Goal: Task Accomplishment & Management: Manage account settings

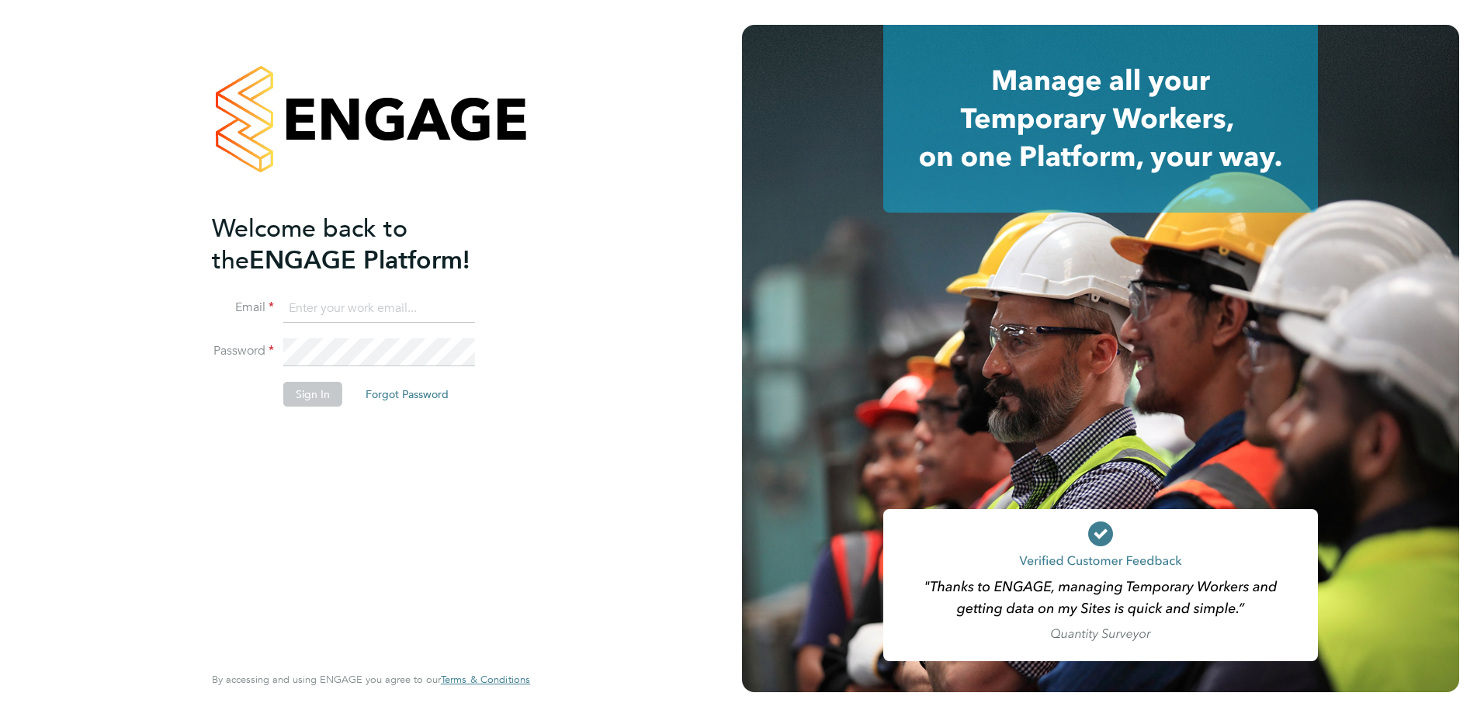
type input "joseph.fletcher@countrysidepartnerships.com"
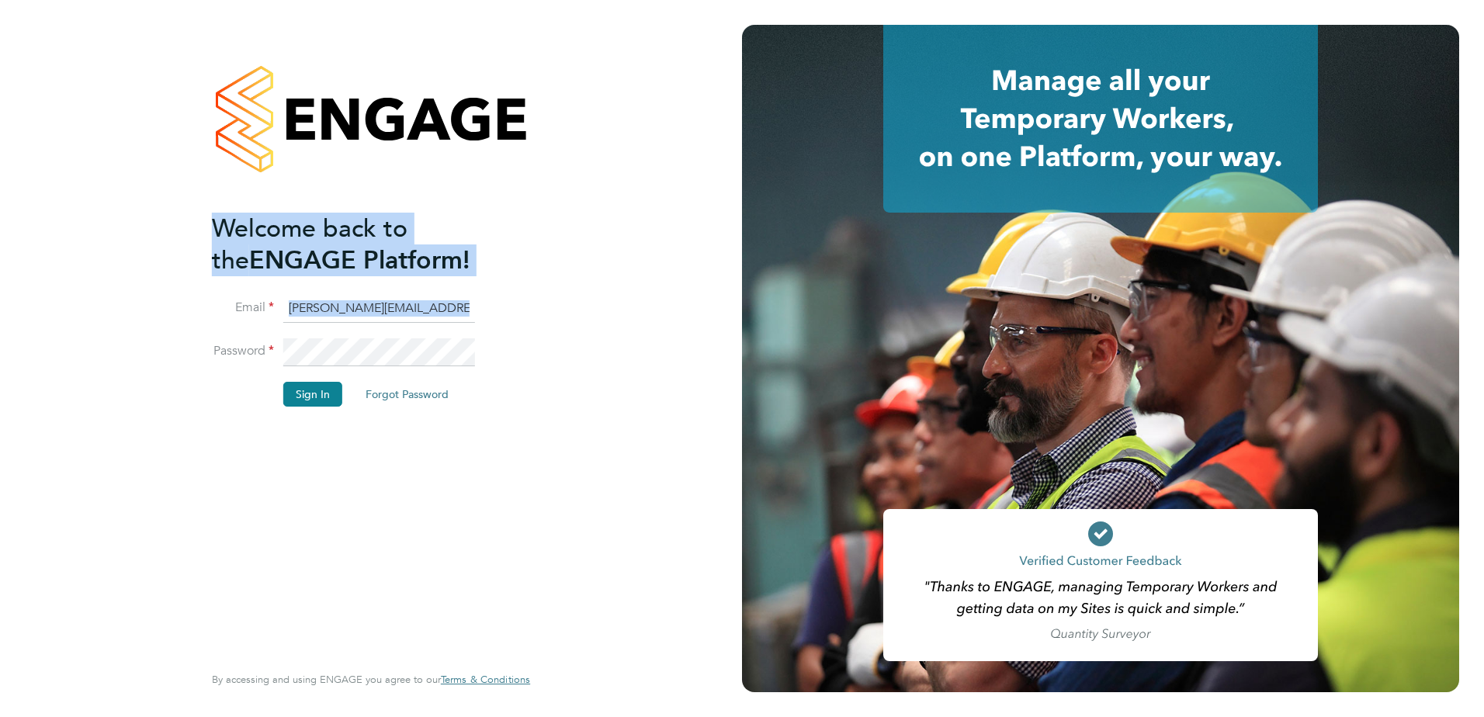
drag, startPoint x: 163, startPoint y: 446, endPoint x: 204, endPoint y: 482, distance: 55.0
click at [204, 482] on div "Welcome back to the ENGAGE Platform! Email joseph.fletcher@countrysidepartnersh…" at bounding box center [371, 358] width 742 height 717
drag, startPoint x: 326, startPoint y: 388, endPoint x: 317, endPoint y: 389, distance: 9.3
click at [319, 388] on button "Sign In" at bounding box center [312, 394] width 59 height 25
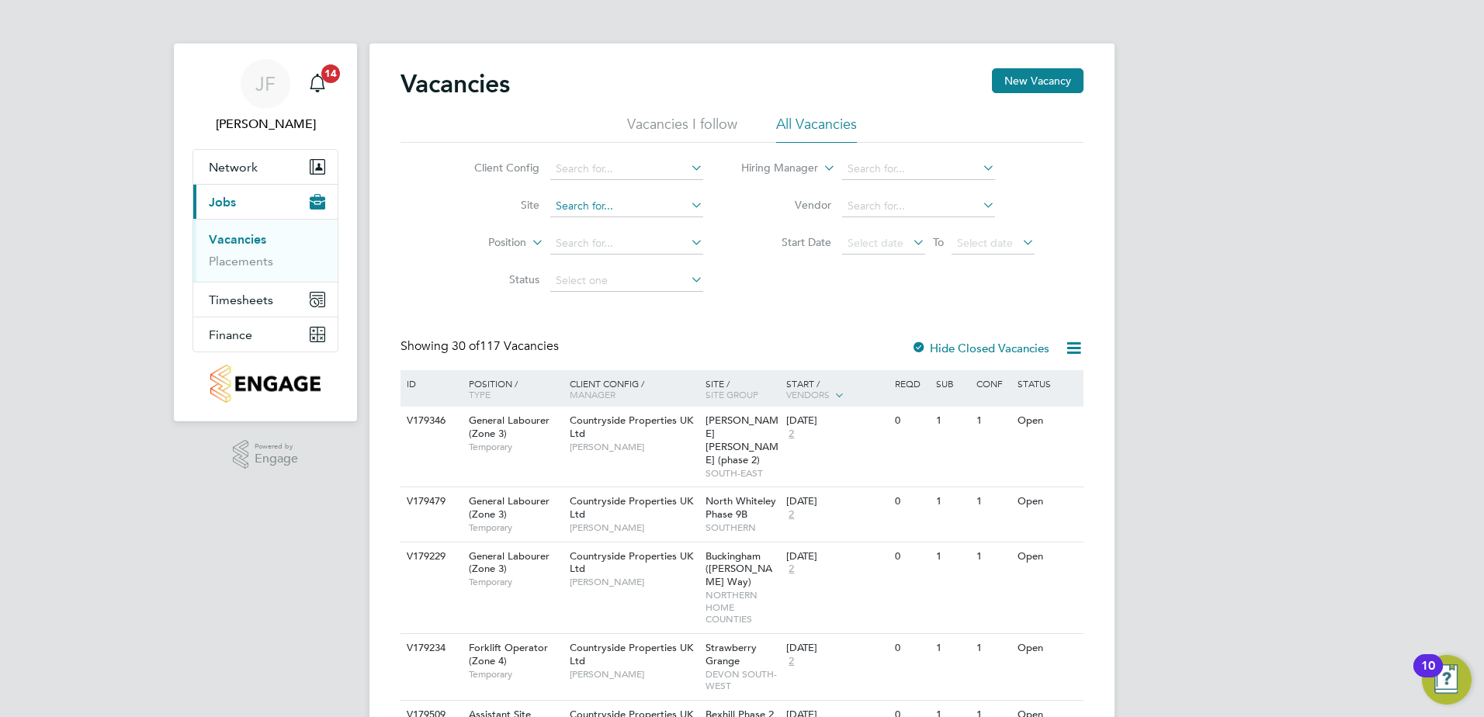
click at [594, 208] on input at bounding box center [626, 207] width 153 height 22
click at [660, 205] on input at bounding box center [626, 207] width 153 height 22
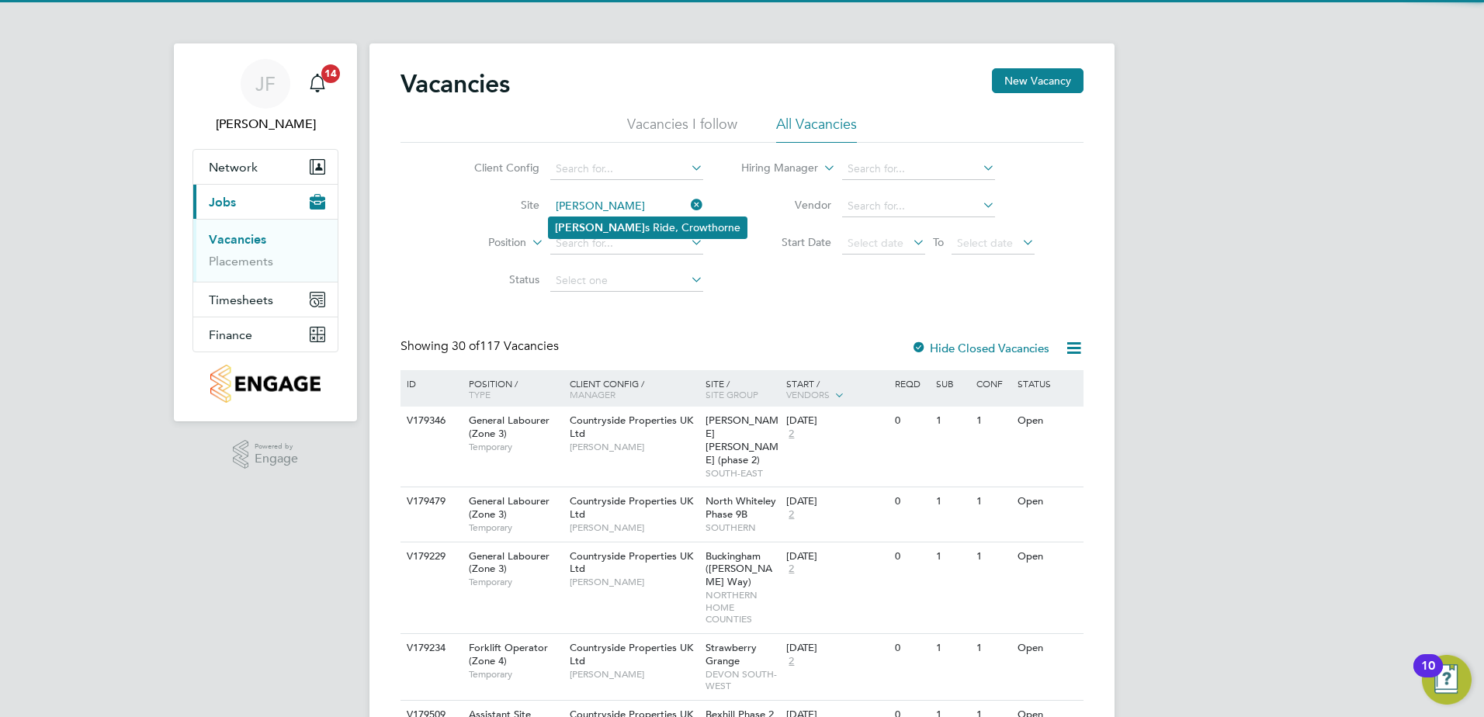
click at [645, 224] on li "Buckler s Ride, Crowthorne" at bounding box center [648, 227] width 198 height 21
type input "Bucklers Ride, Crowthorne"
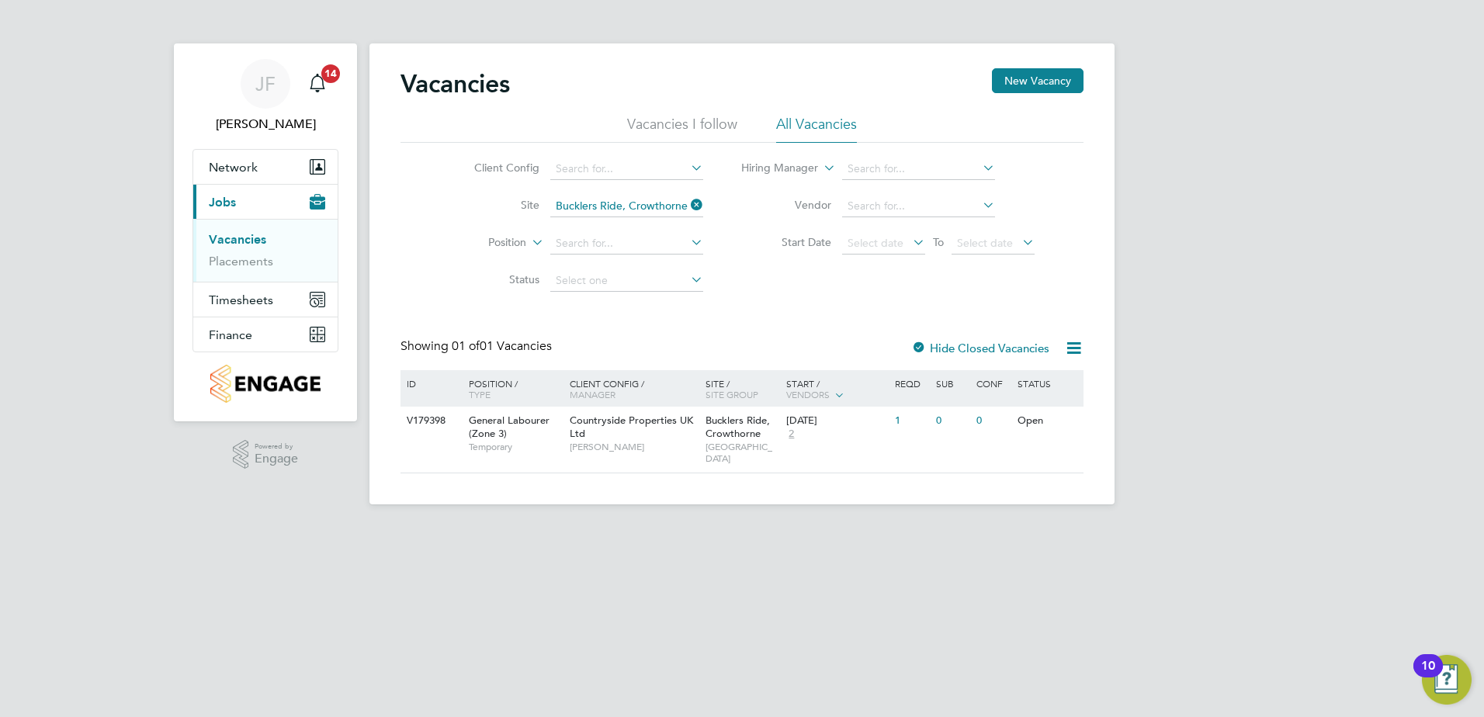
click at [998, 345] on label "Hide Closed Vacancies" at bounding box center [980, 348] width 138 height 15
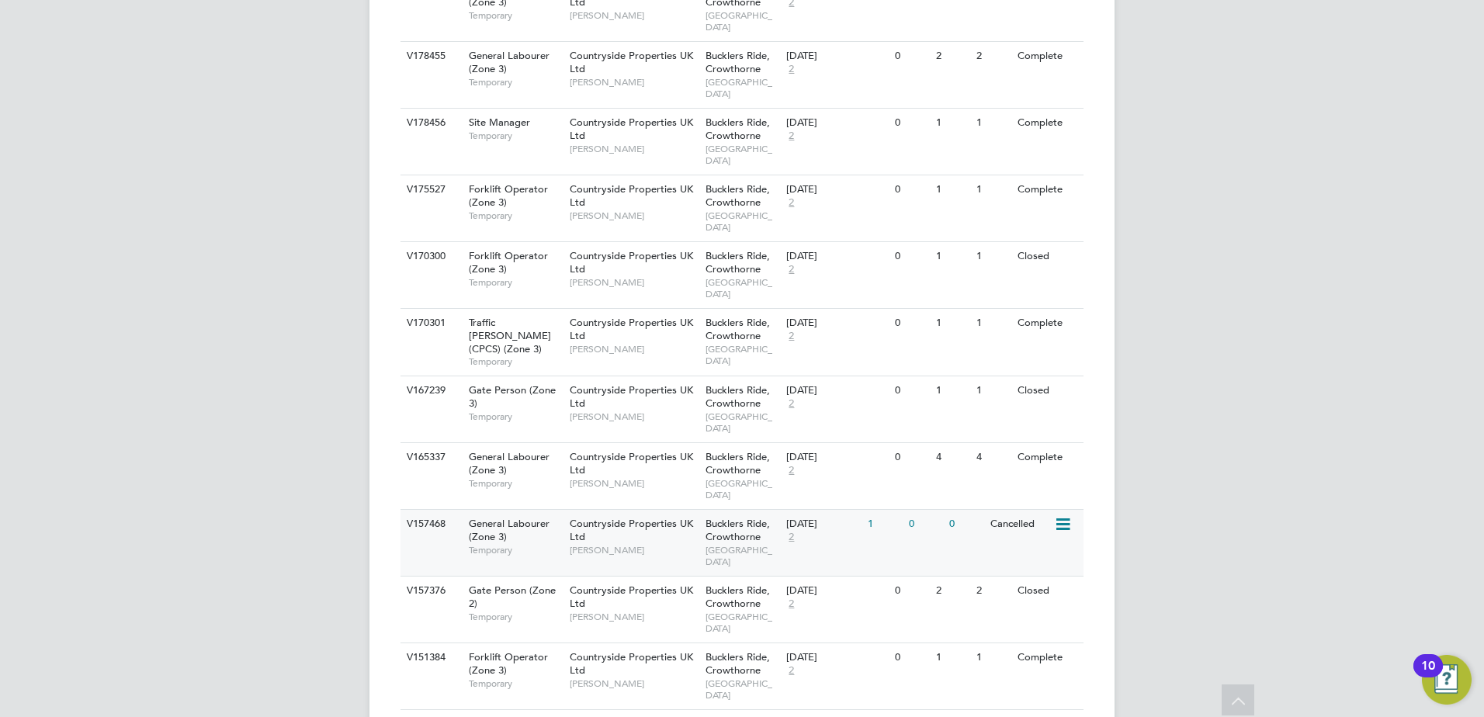
scroll to position [776, 0]
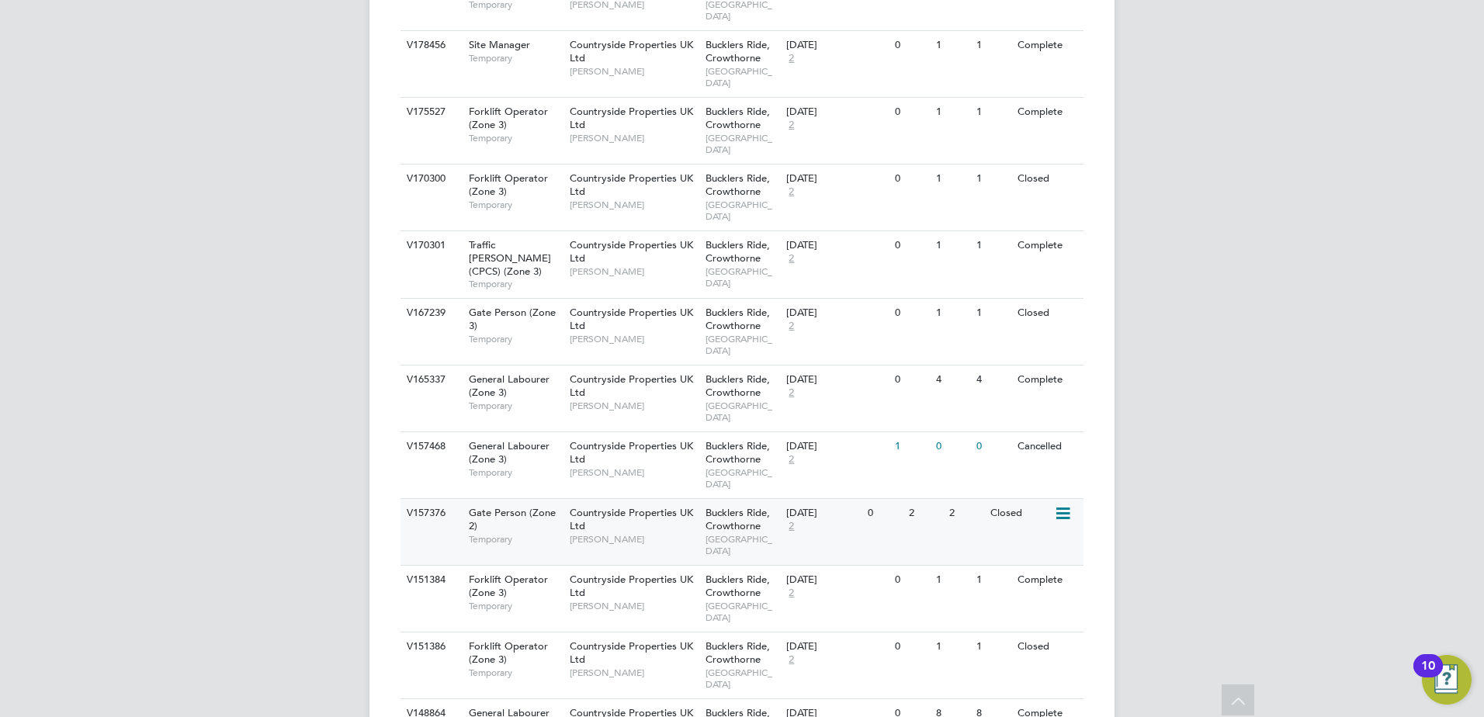
click at [447, 519] on div "V157376" at bounding box center [430, 513] width 54 height 29
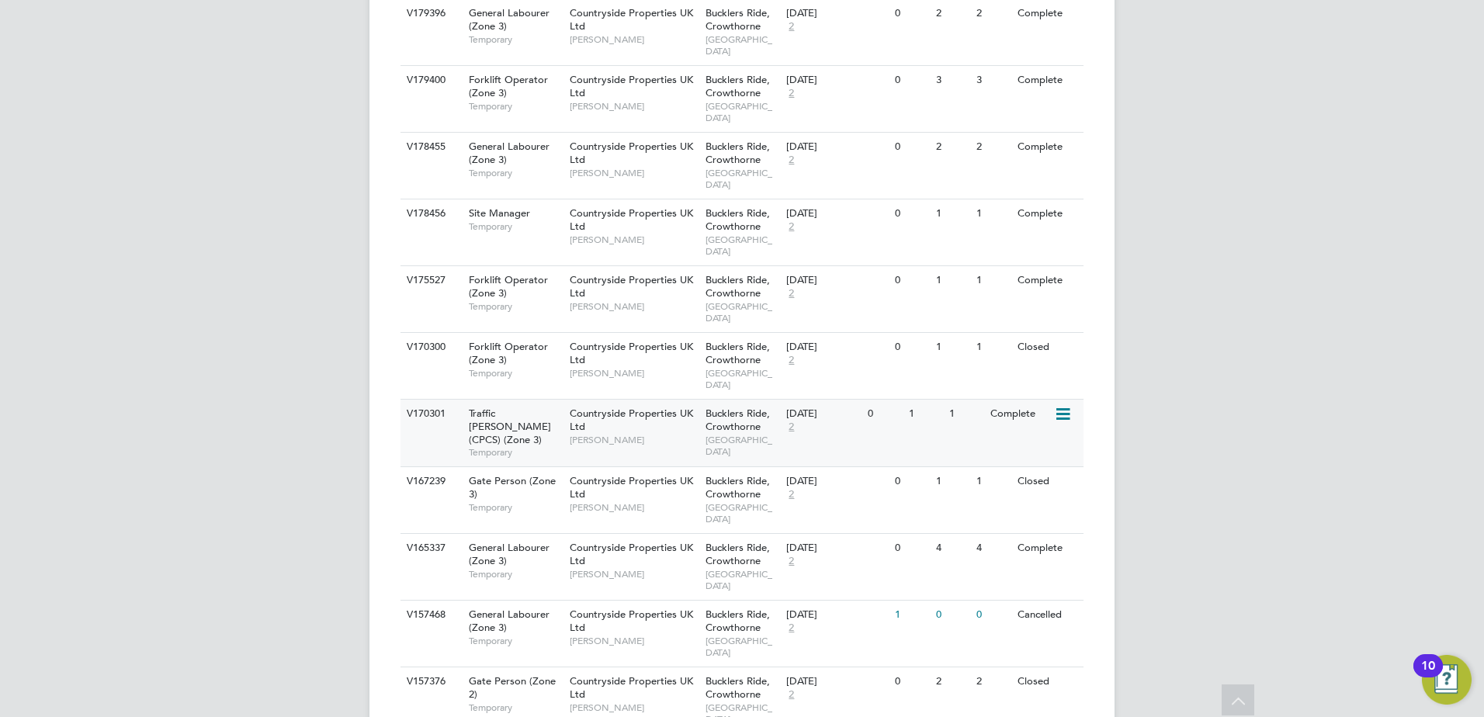
scroll to position [621, 0]
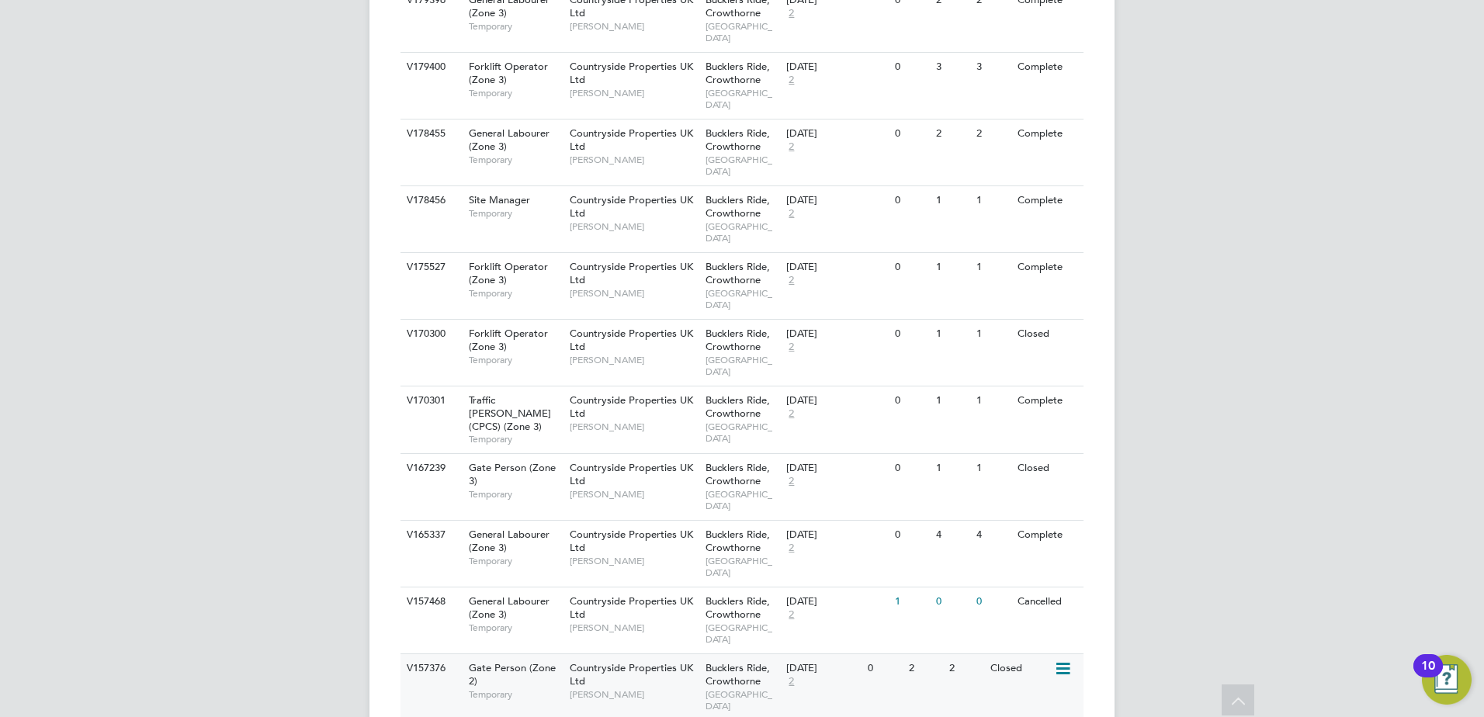
click at [425, 685] on div "V157376 Gate Person (Zone 2) Temporary Countryside Properties UK Ltd Liam Jones…" at bounding box center [742, 687] width 683 height 67
click at [584, 673] on span "Countryside Properties UK Ltd" at bounding box center [631, 674] width 123 height 26
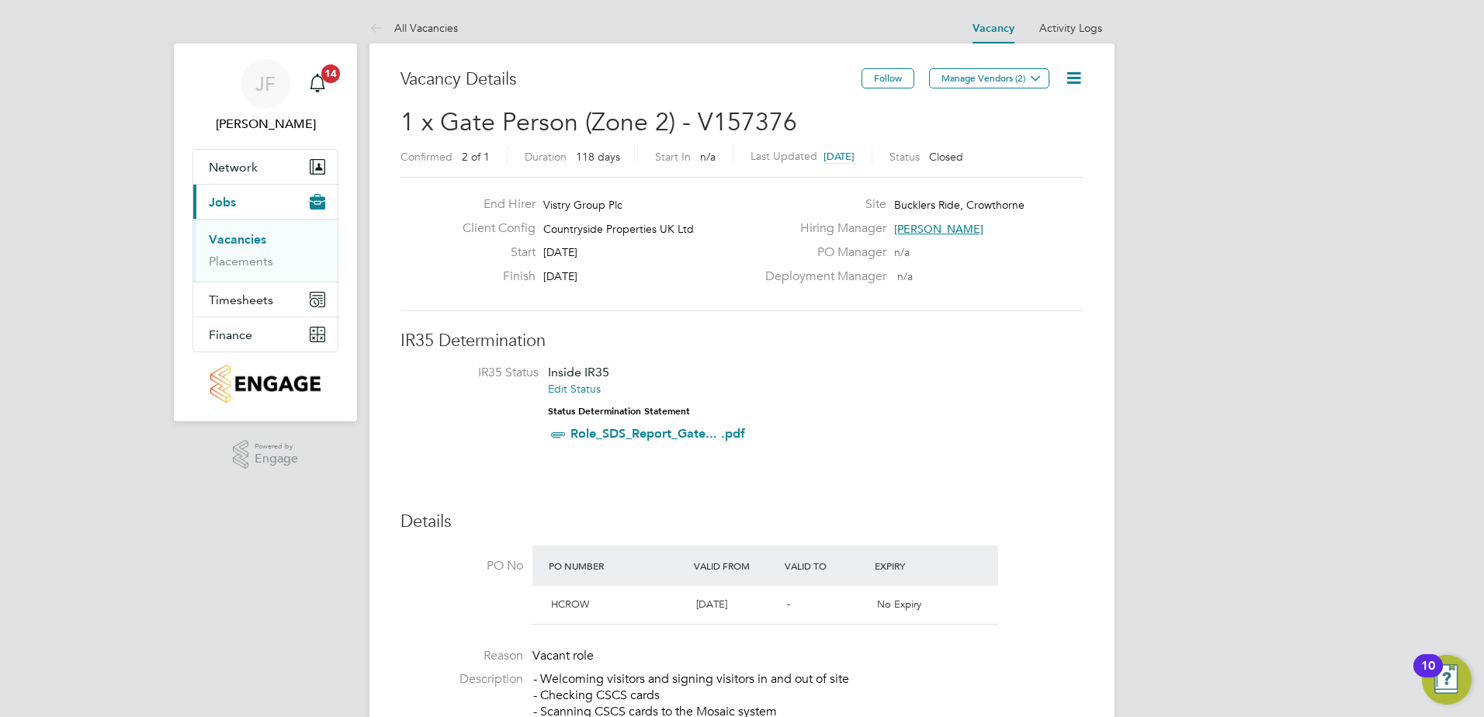
click at [1082, 77] on icon at bounding box center [1073, 77] width 19 height 19
click at [1054, 130] on li "Update Status" at bounding box center [1036, 137] width 90 height 22
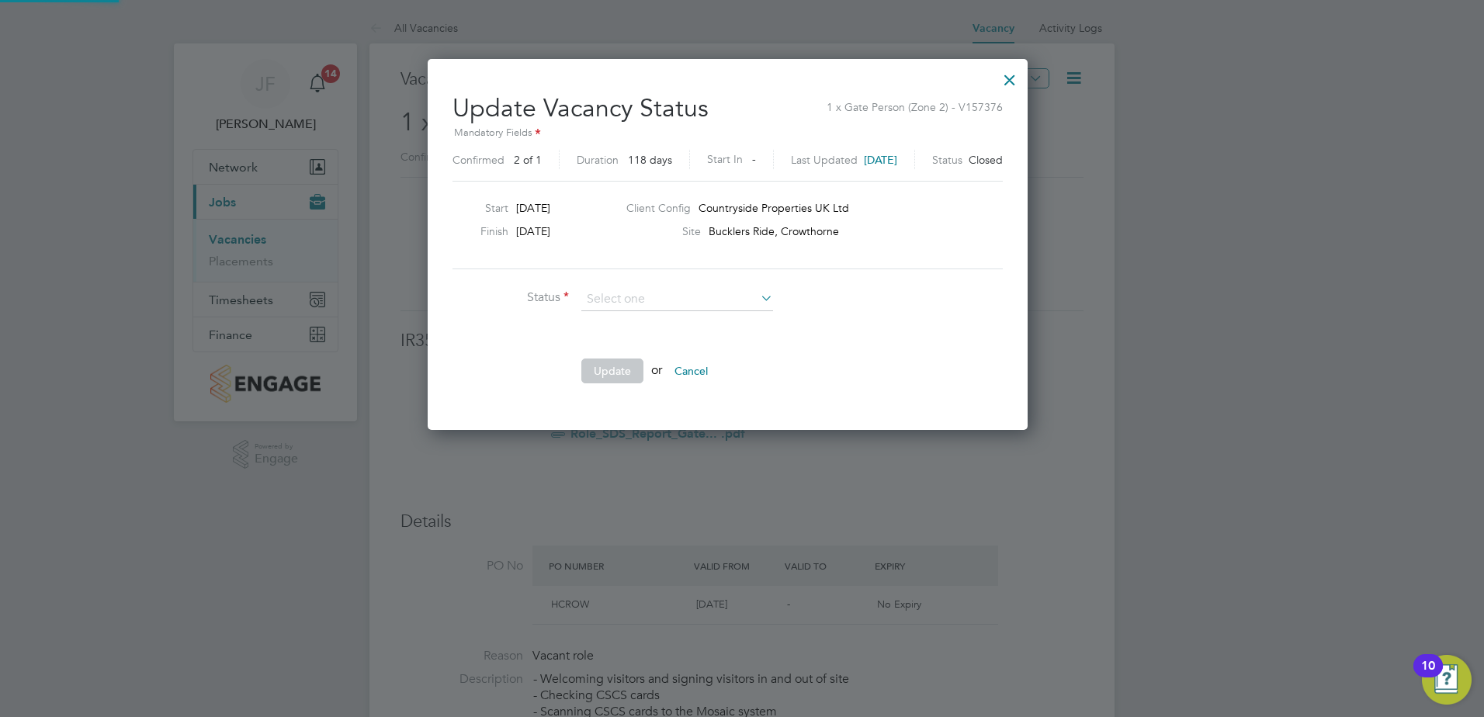
scroll to position [370, 630]
click at [673, 320] on li "Open" at bounding box center [677, 320] width 193 height 20
type input "Open"
click at [609, 366] on button "Update" at bounding box center [613, 371] width 62 height 25
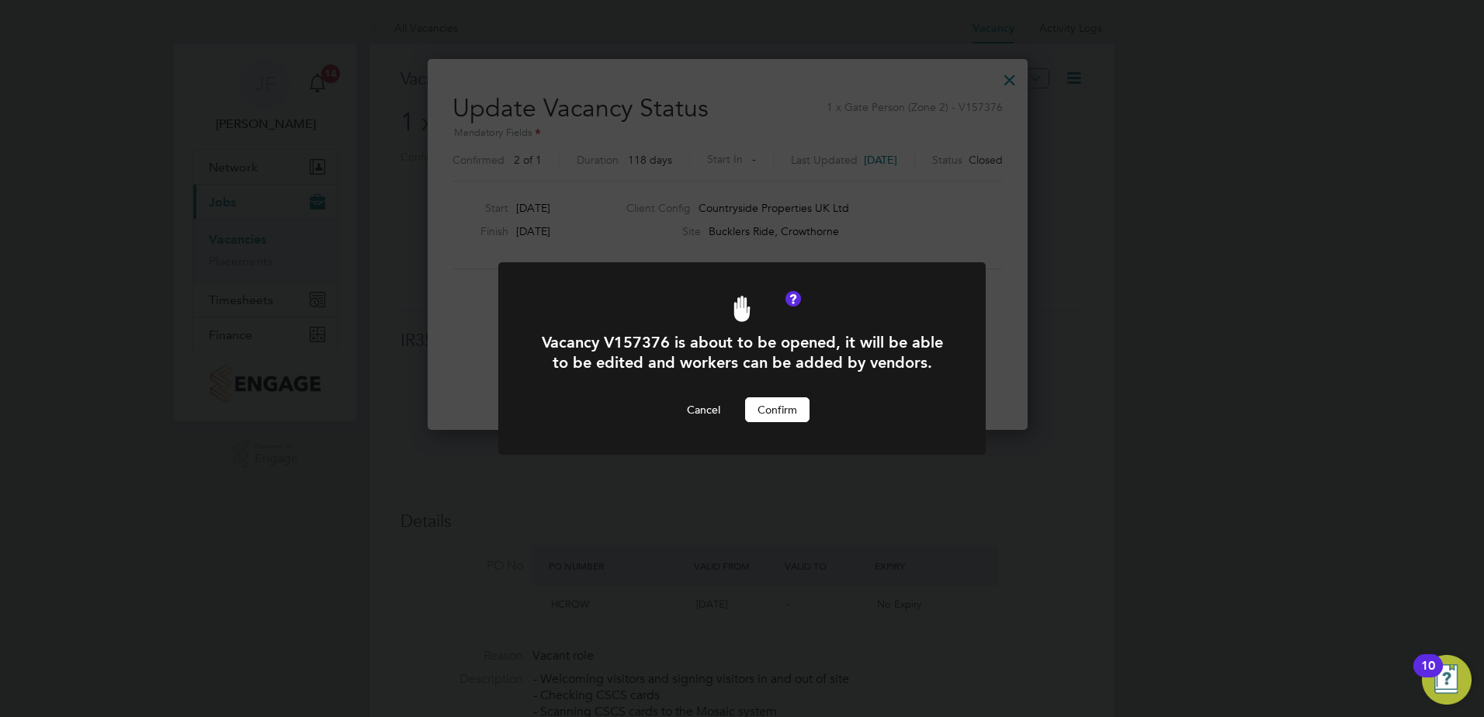
click at [793, 403] on button "Confirm" at bounding box center [777, 410] width 64 height 25
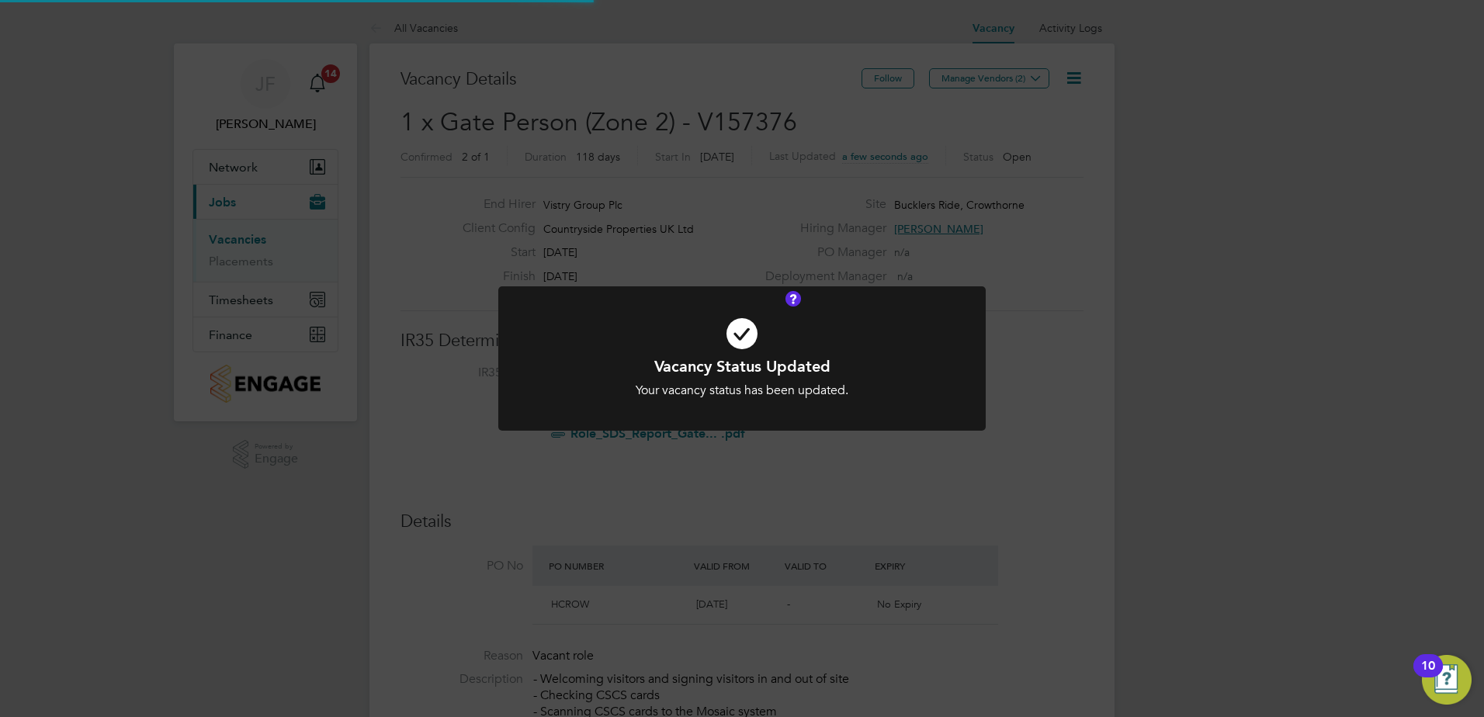
scroll to position [46, 109]
click at [1081, 435] on div "Vacancy Status Updated Your vacancy status has been updated. Cancel Okay" at bounding box center [742, 358] width 1484 height 717
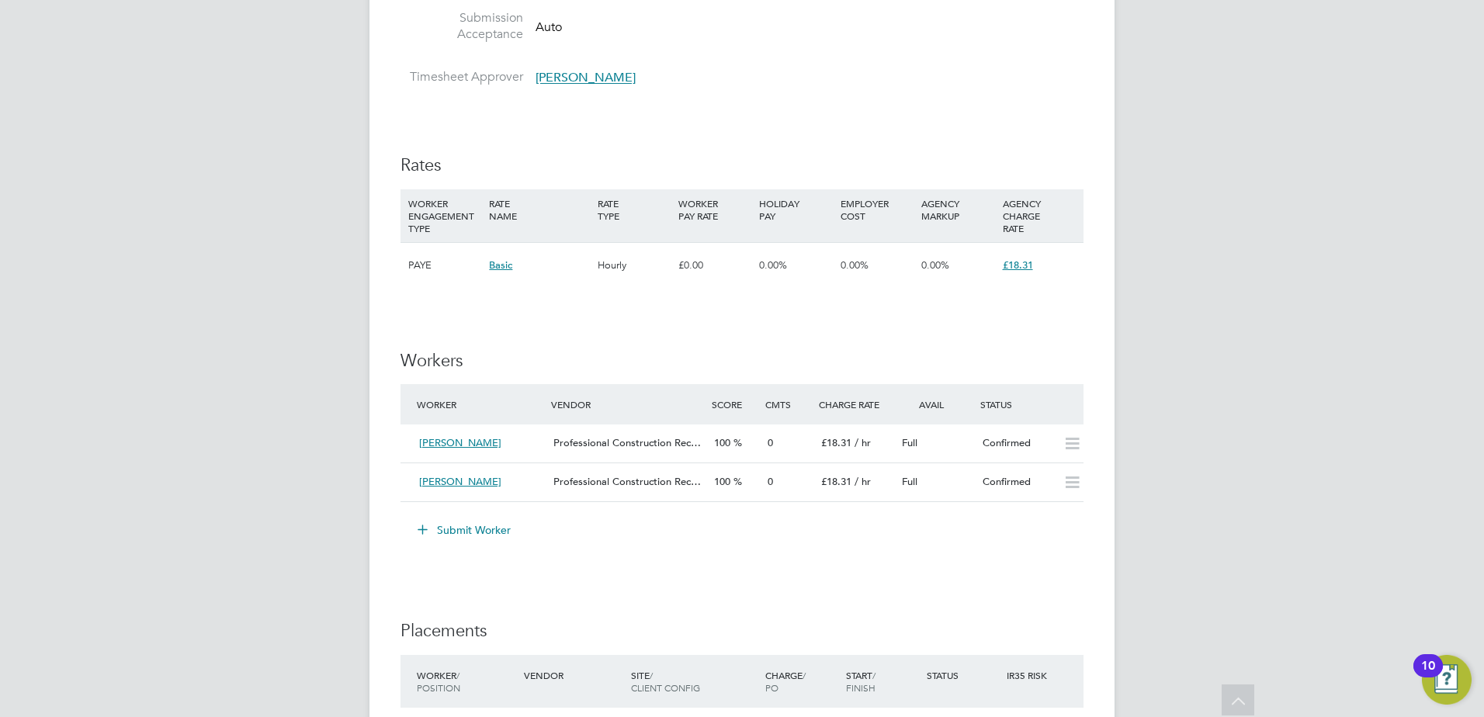
scroll to position [1087, 0]
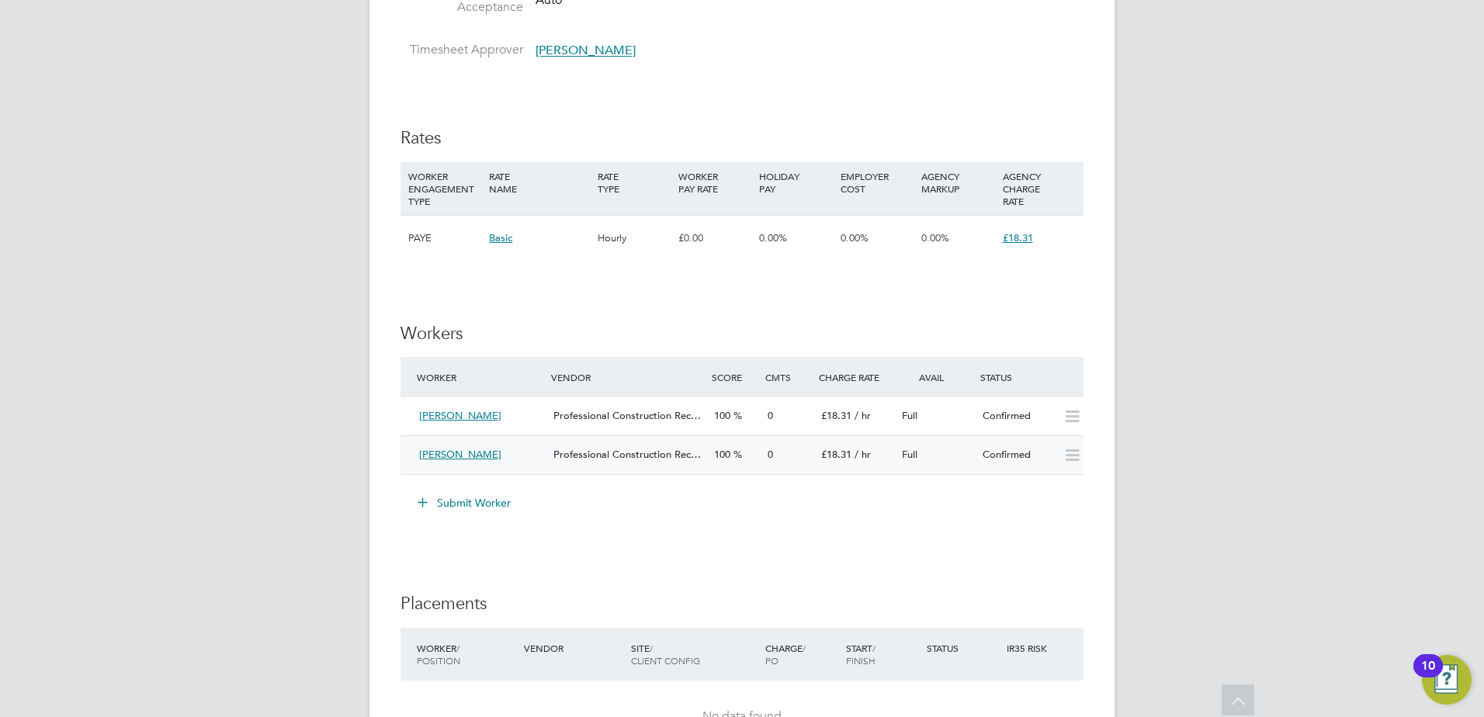
click at [985, 453] on div "Confirmed" at bounding box center [1017, 456] width 81 height 26
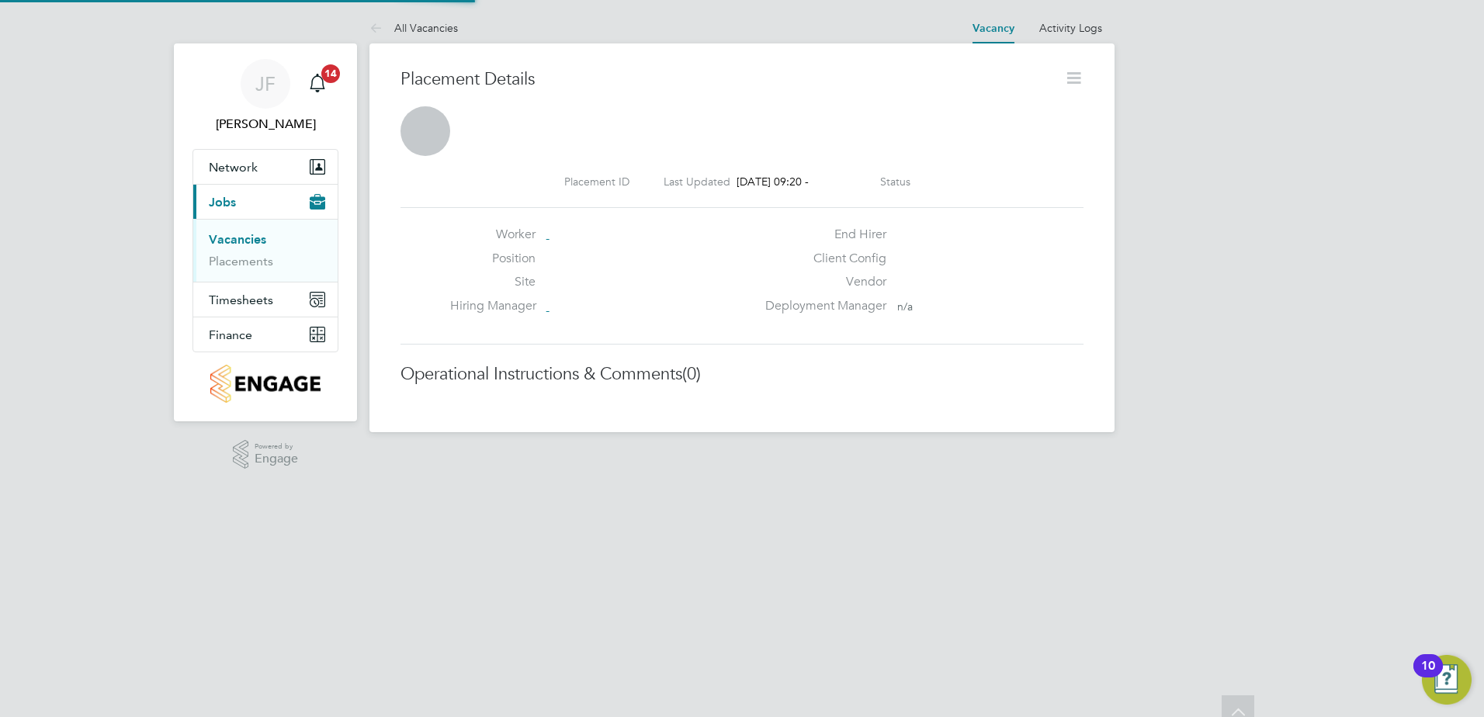
scroll to position [8, 8]
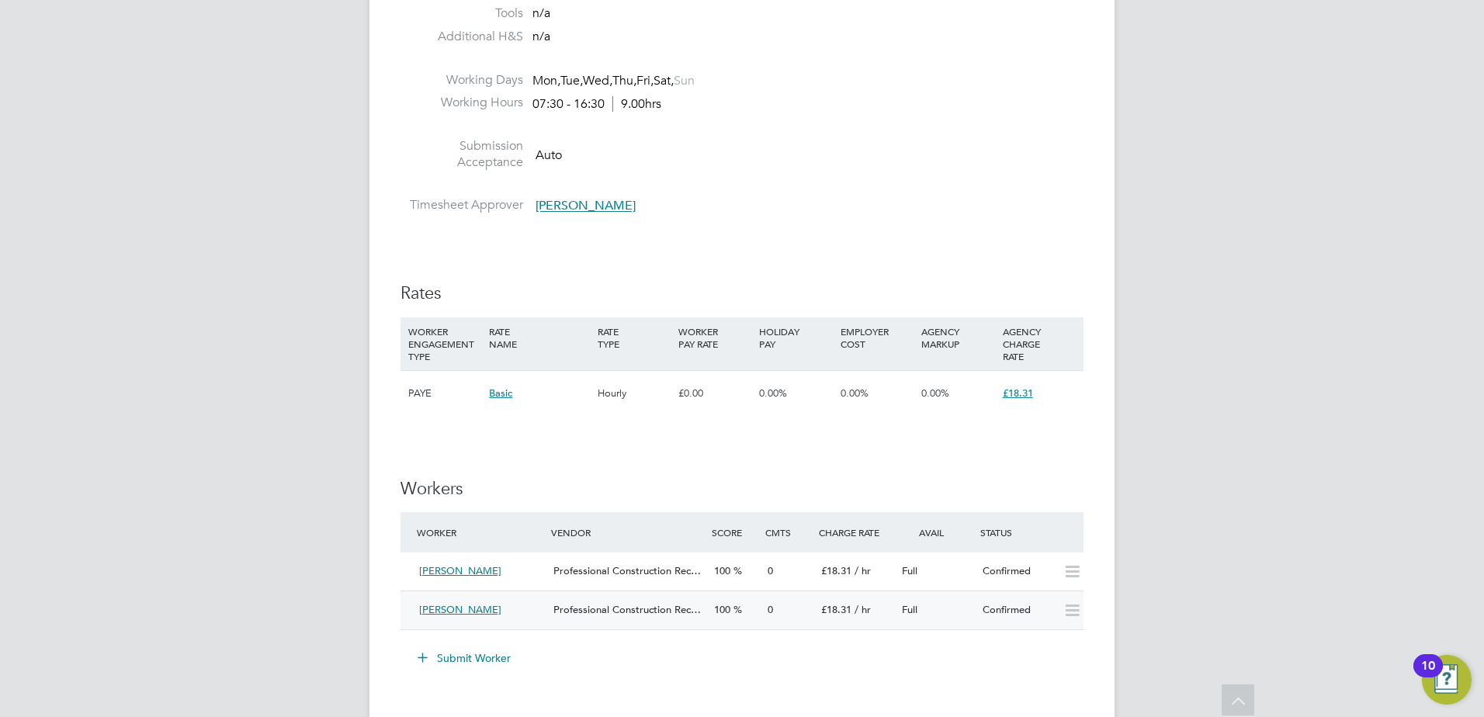
click at [1068, 617] on icon at bounding box center [1072, 611] width 19 height 12
click at [1072, 617] on icon at bounding box center [1072, 611] width 19 height 12
click at [1078, 613] on icon at bounding box center [1072, 611] width 19 height 12
drag, startPoint x: 923, startPoint y: 573, endPoint x: 975, endPoint y: 579, distance: 52.4
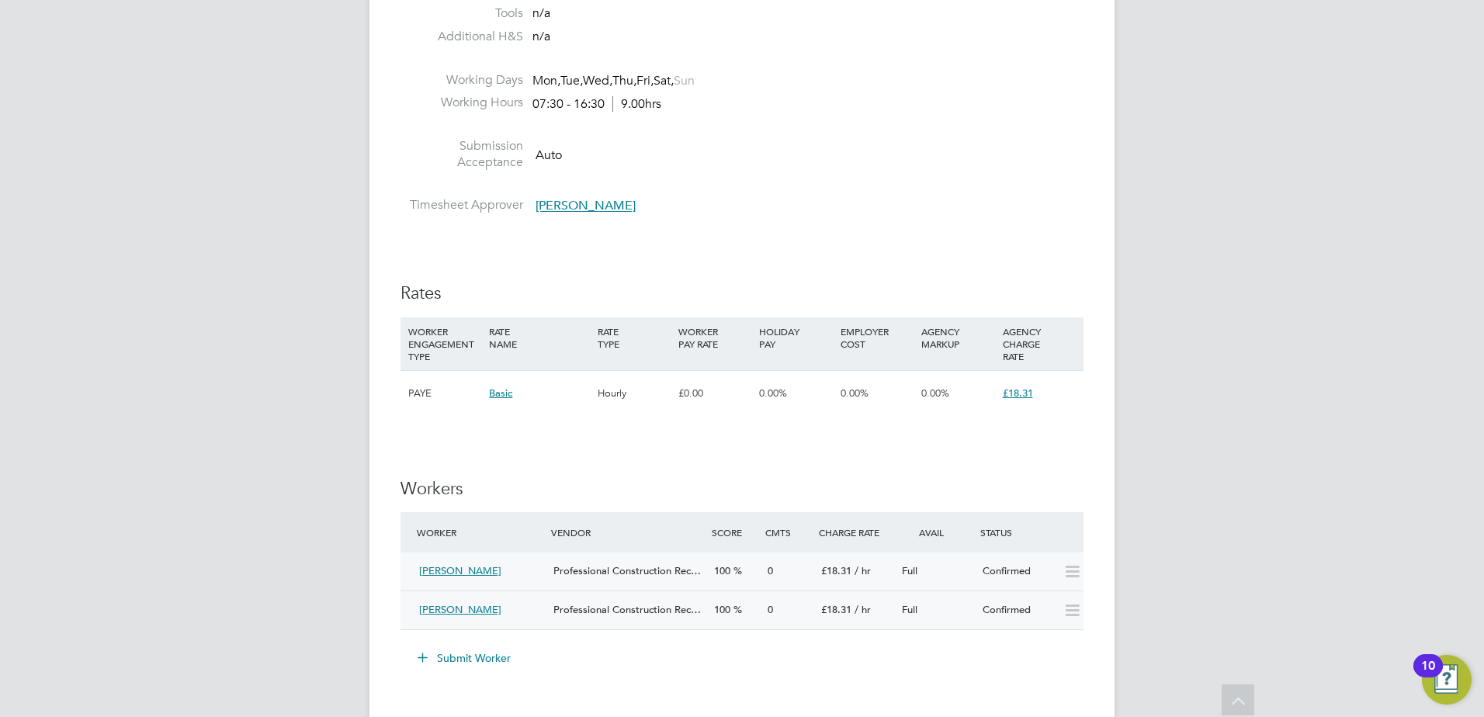
click at [953, 597] on div "Worker Vendor Score Cmts Charge Rate Avail Status Brian Munden Professional Con…" at bounding box center [742, 571] width 683 height 118
click at [760, 605] on div "100" at bounding box center [735, 611] width 54 height 26
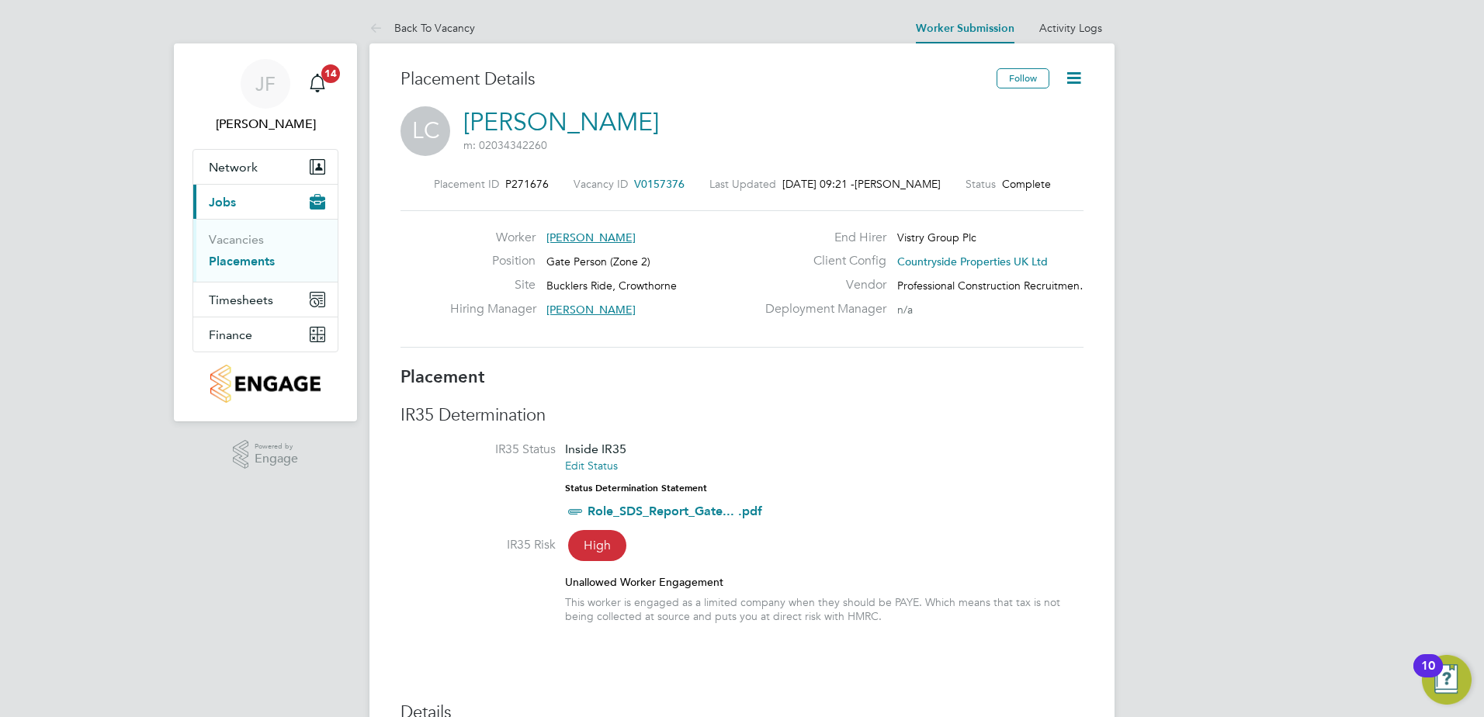
click at [1084, 82] on icon at bounding box center [1073, 77] width 19 height 19
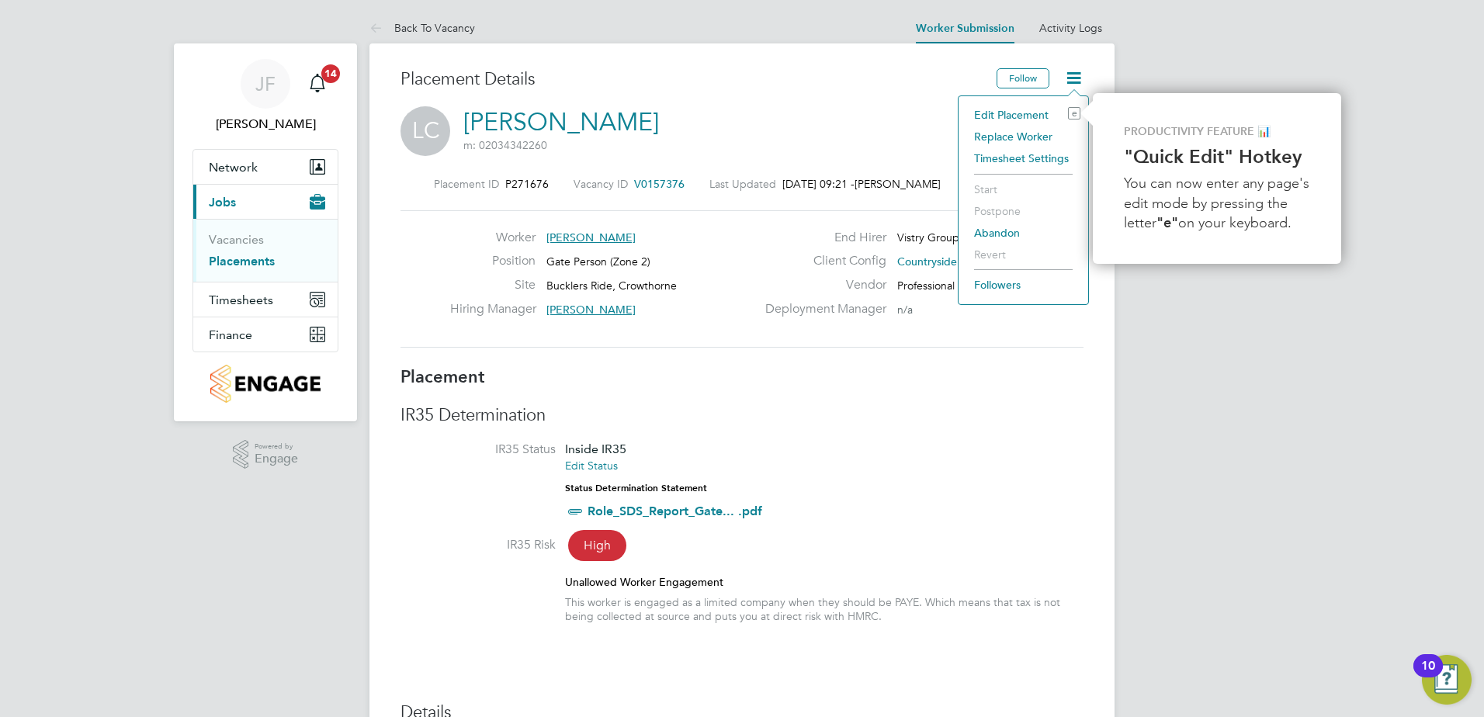
click at [1025, 118] on li "Edit Placement e" at bounding box center [1024, 115] width 114 height 22
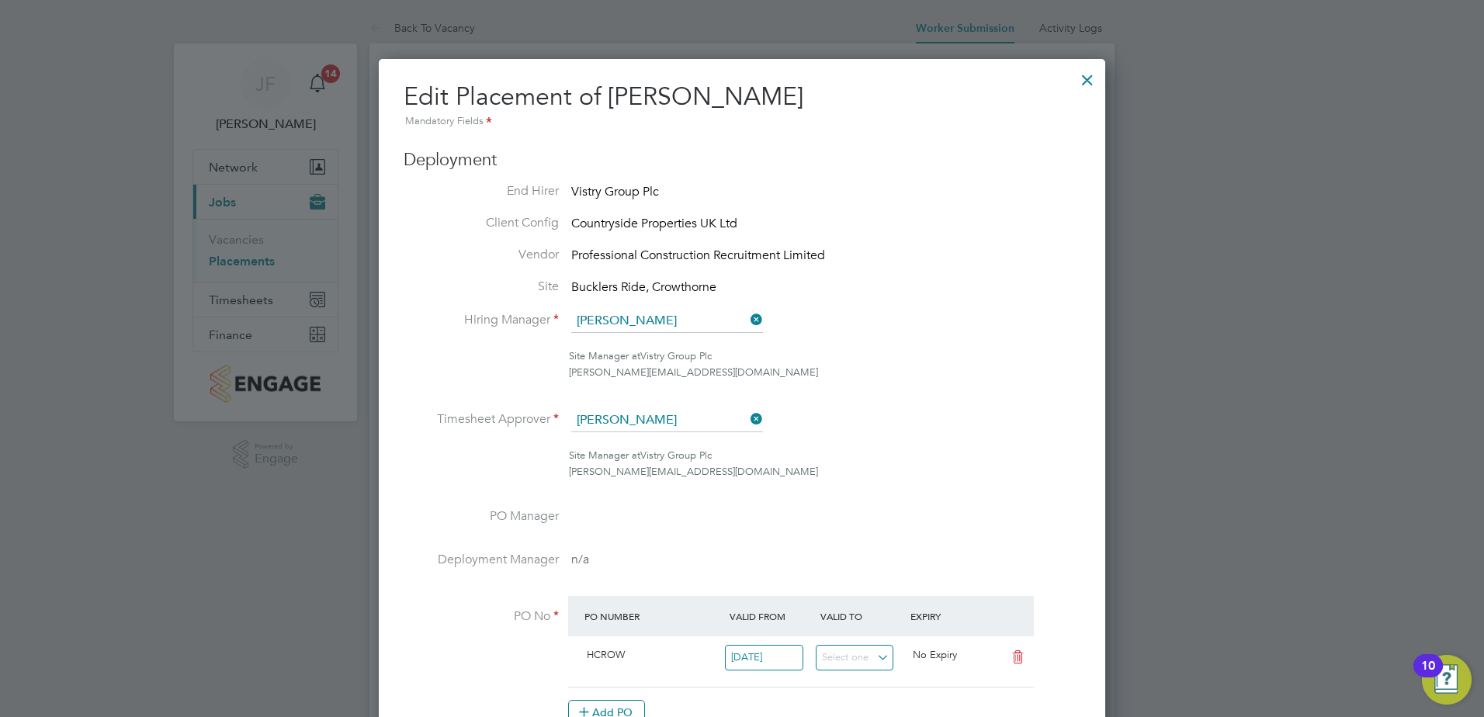
click at [748, 317] on icon at bounding box center [748, 320] width 0 height 22
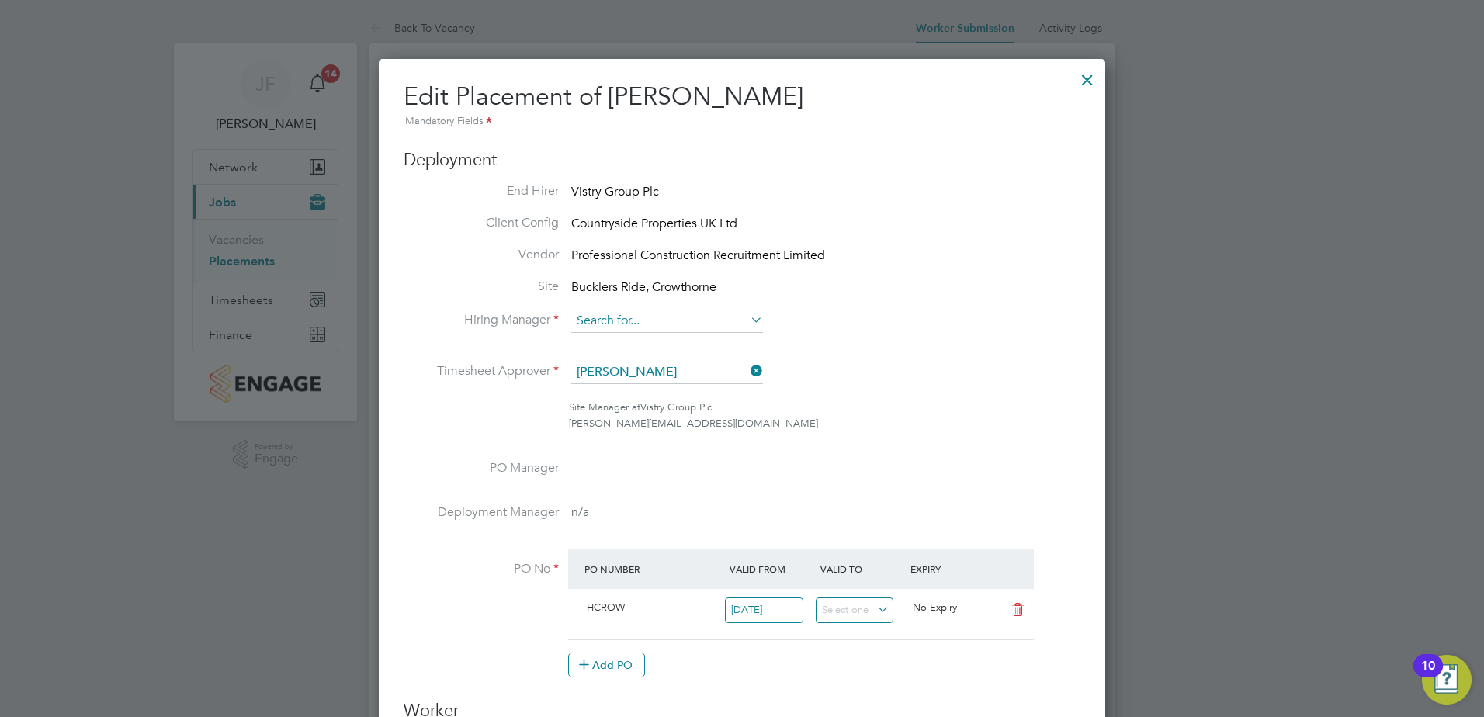
click at [682, 317] on input at bounding box center [667, 321] width 192 height 23
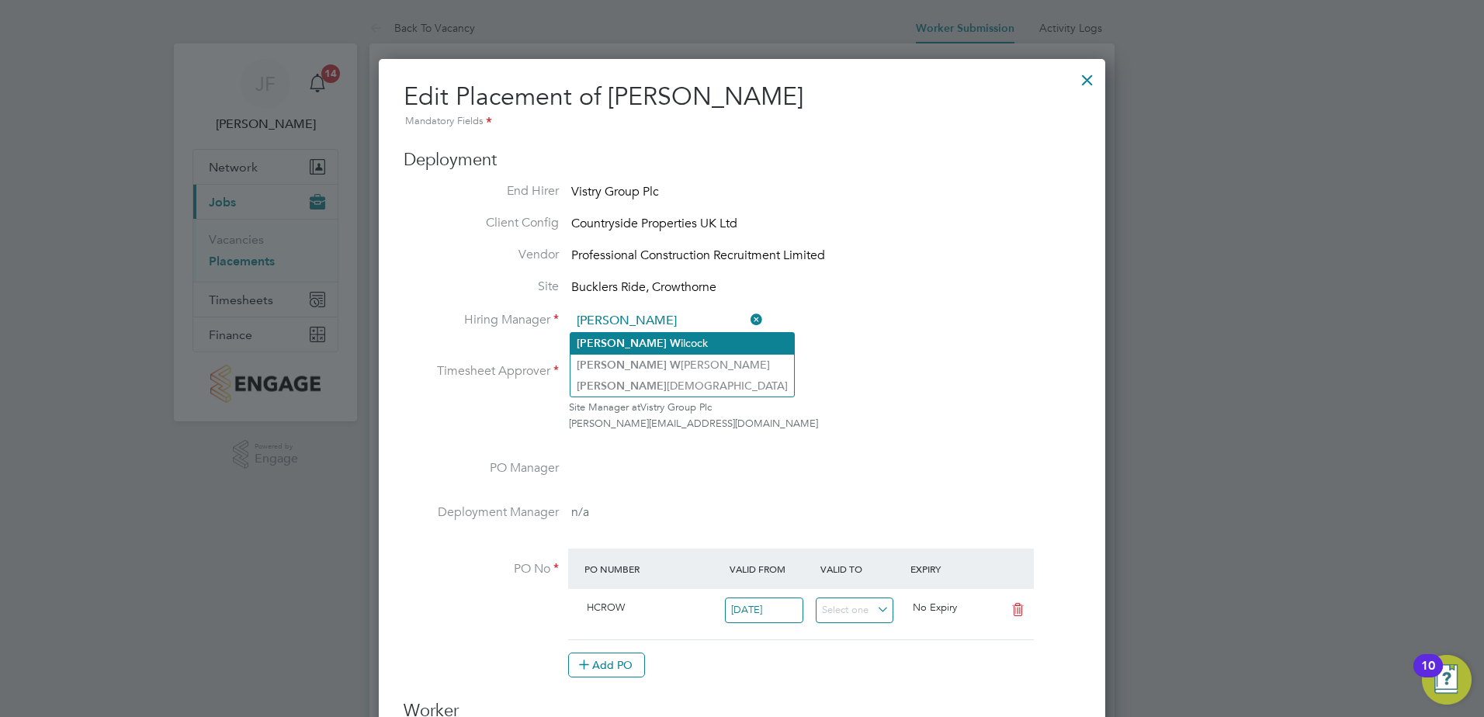
click at [675, 336] on li "Nick W ilcock" at bounding box center [683, 343] width 224 height 21
type input "Nick Wilcock"
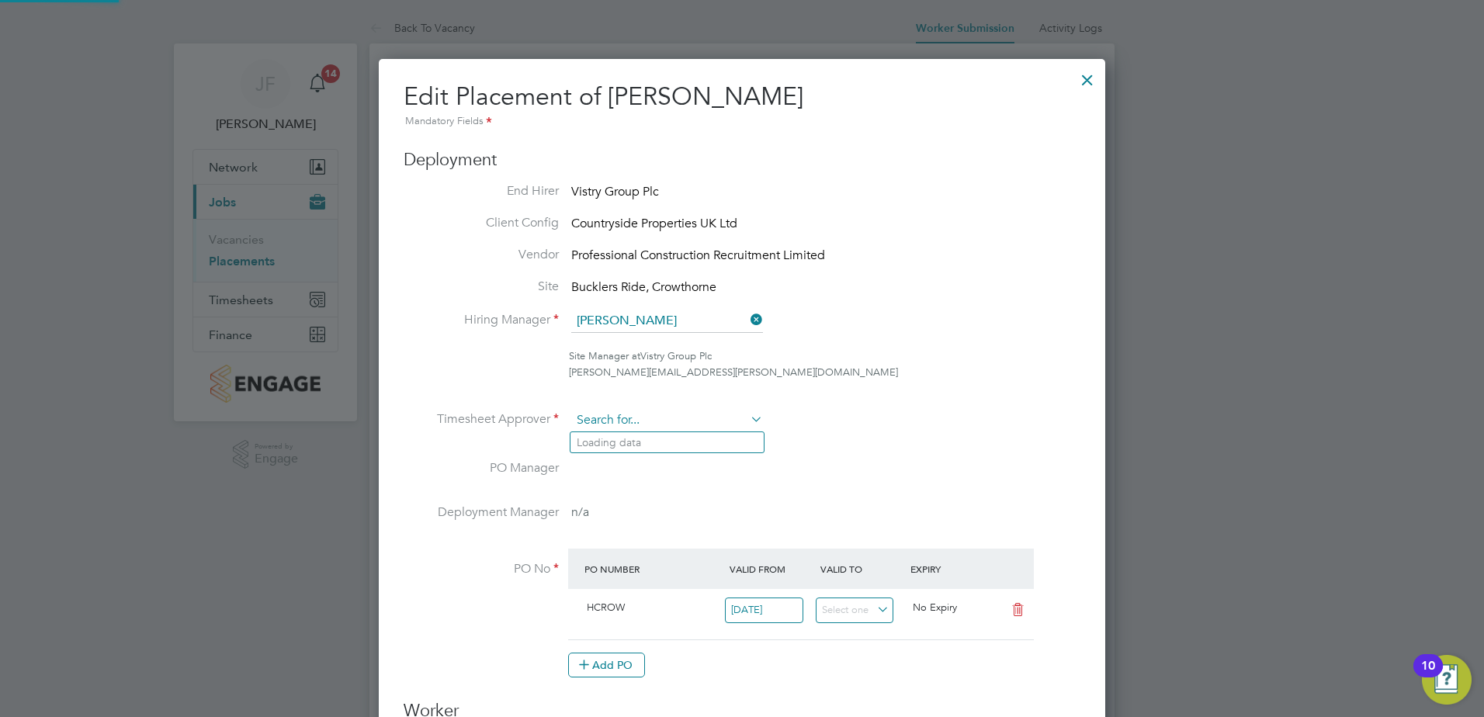
click at [661, 417] on input at bounding box center [667, 420] width 192 height 23
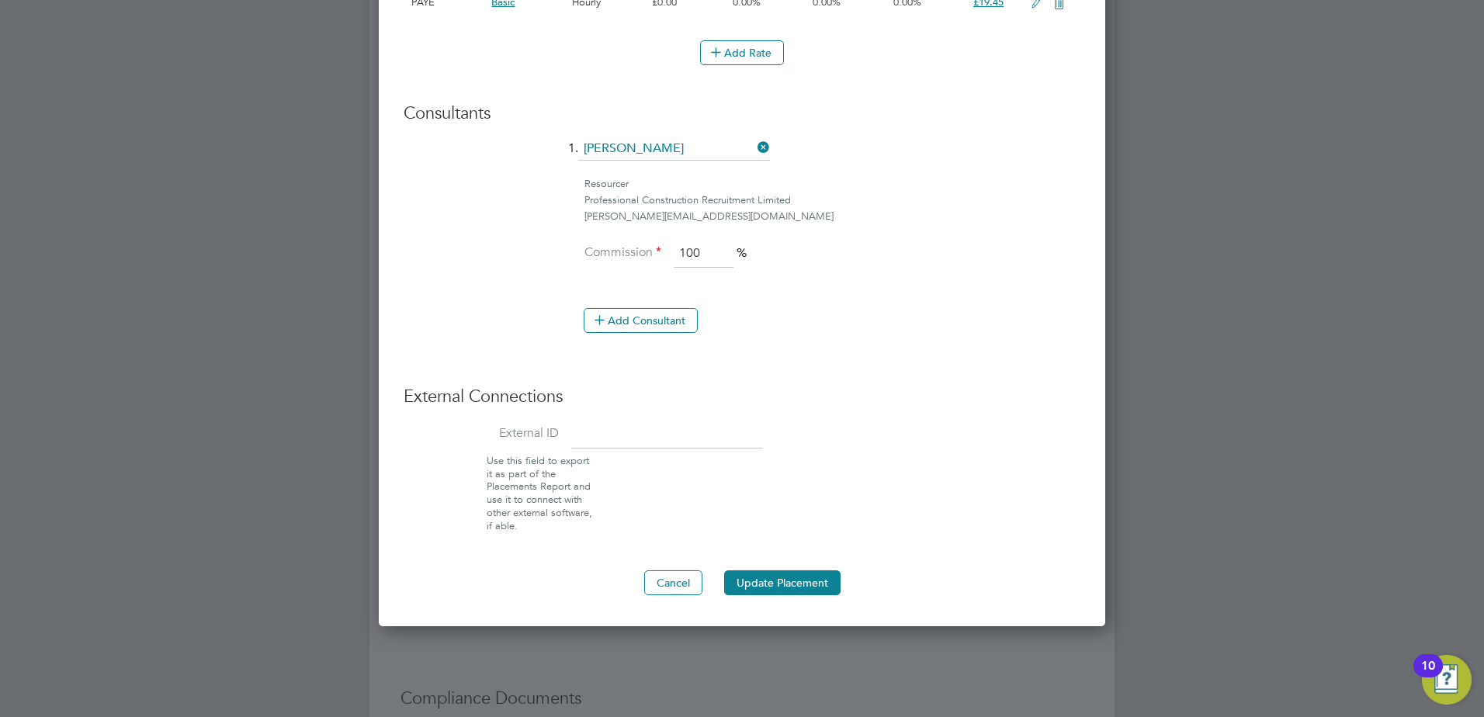
scroll to position [1087, 0]
type input "NICK WI"
click at [675, 581] on button "Cancel" at bounding box center [673, 582] width 58 height 25
type input "[PERSON_NAME]"
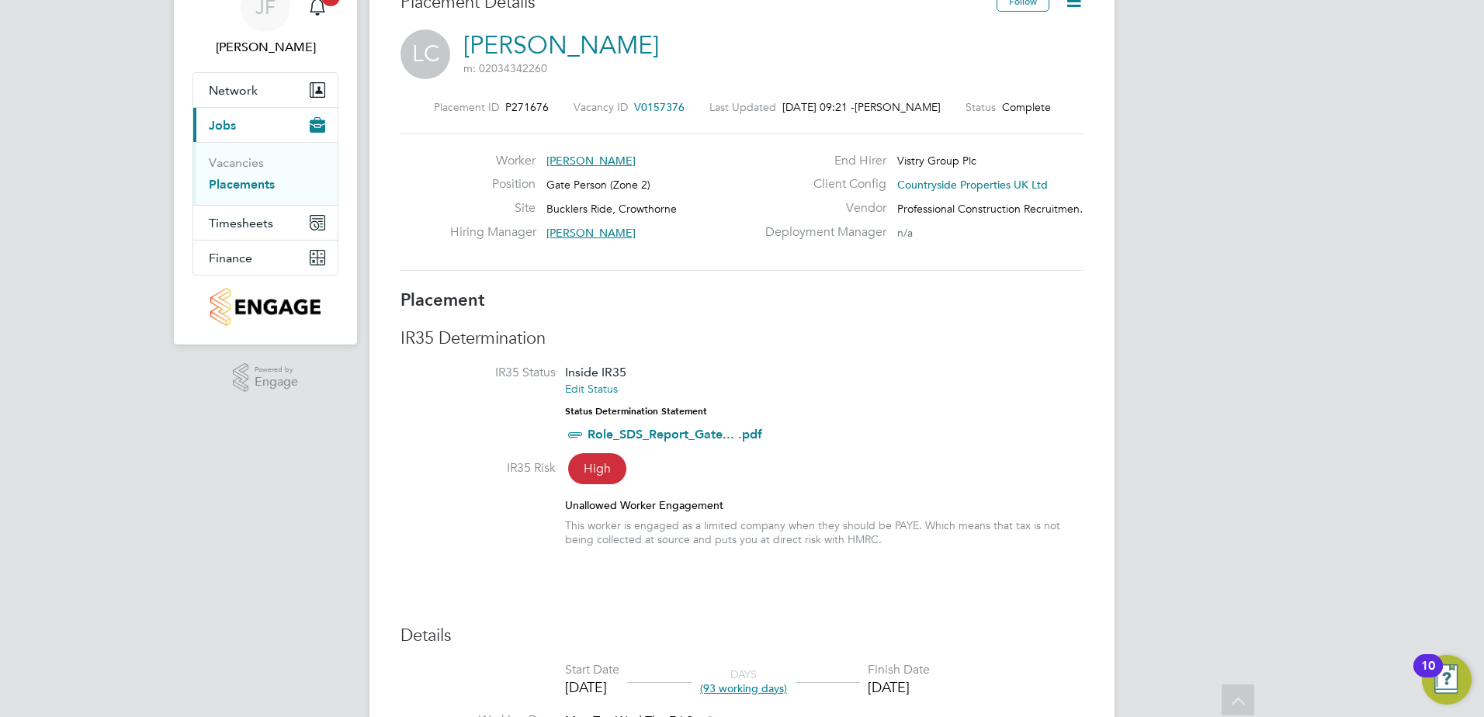
scroll to position [0, 0]
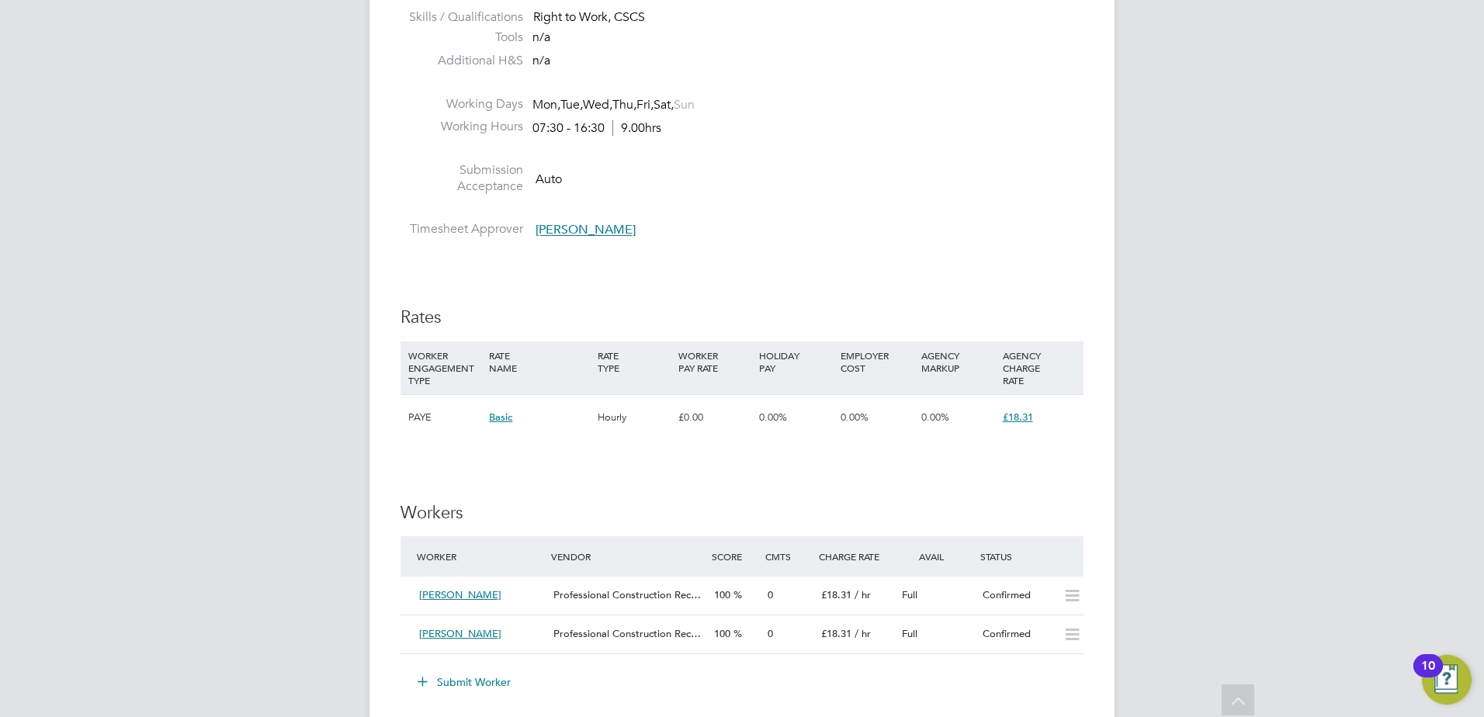
scroll to position [932, 0]
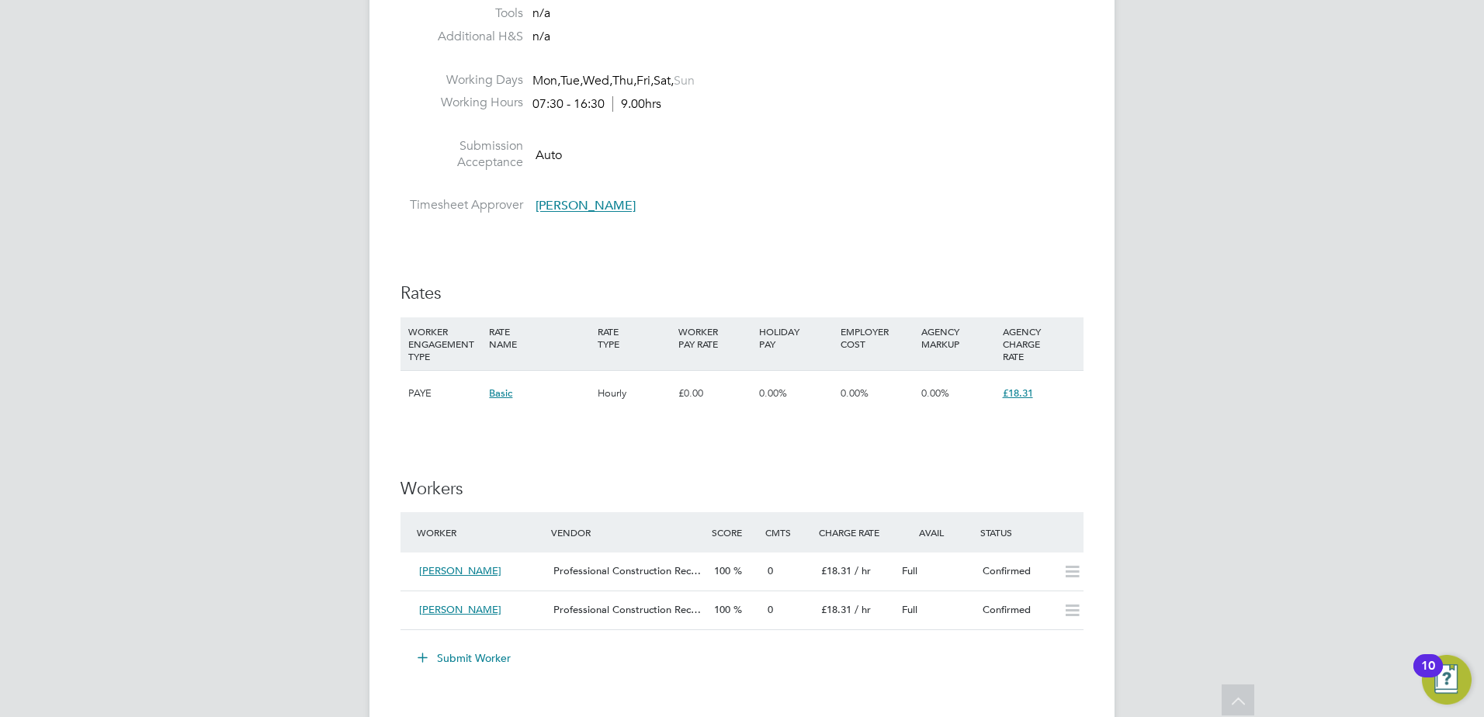
click at [578, 210] on span "[PERSON_NAME]" at bounding box center [586, 207] width 100 height 16
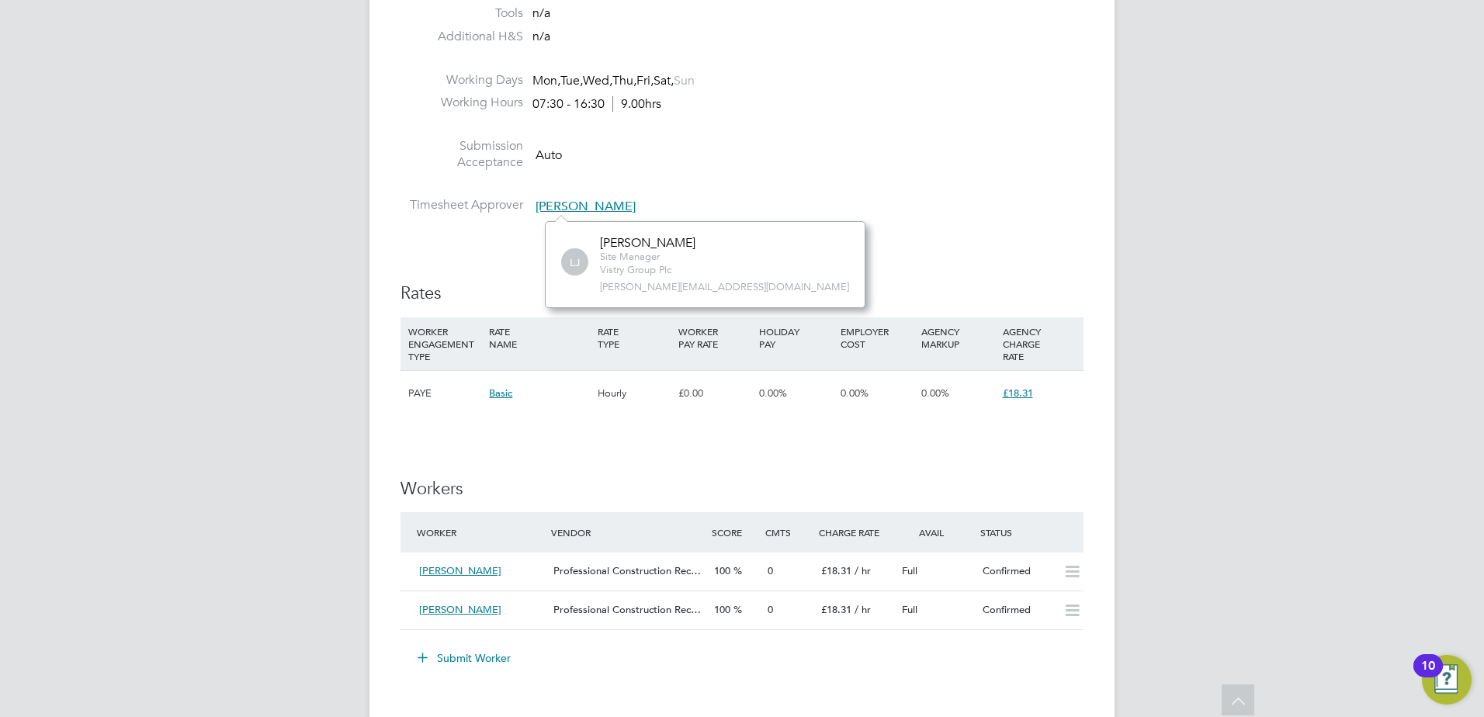
scroll to position [87, 234]
click at [923, 247] on div "IR35 Determination IR35 Status Inside IR35 Edit Status Status Determination Sta…" at bounding box center [742, 331] width 683 height 1866
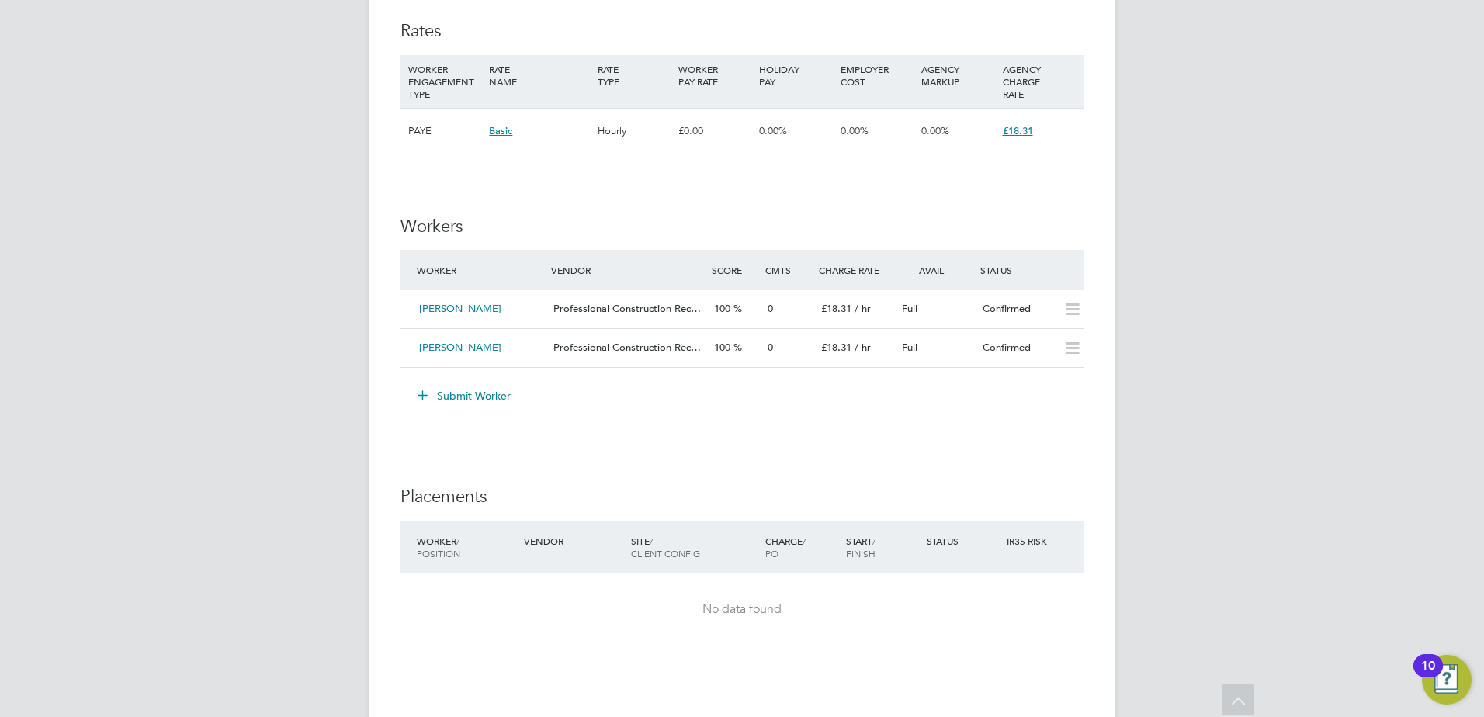
scroll to position [1320, 0]
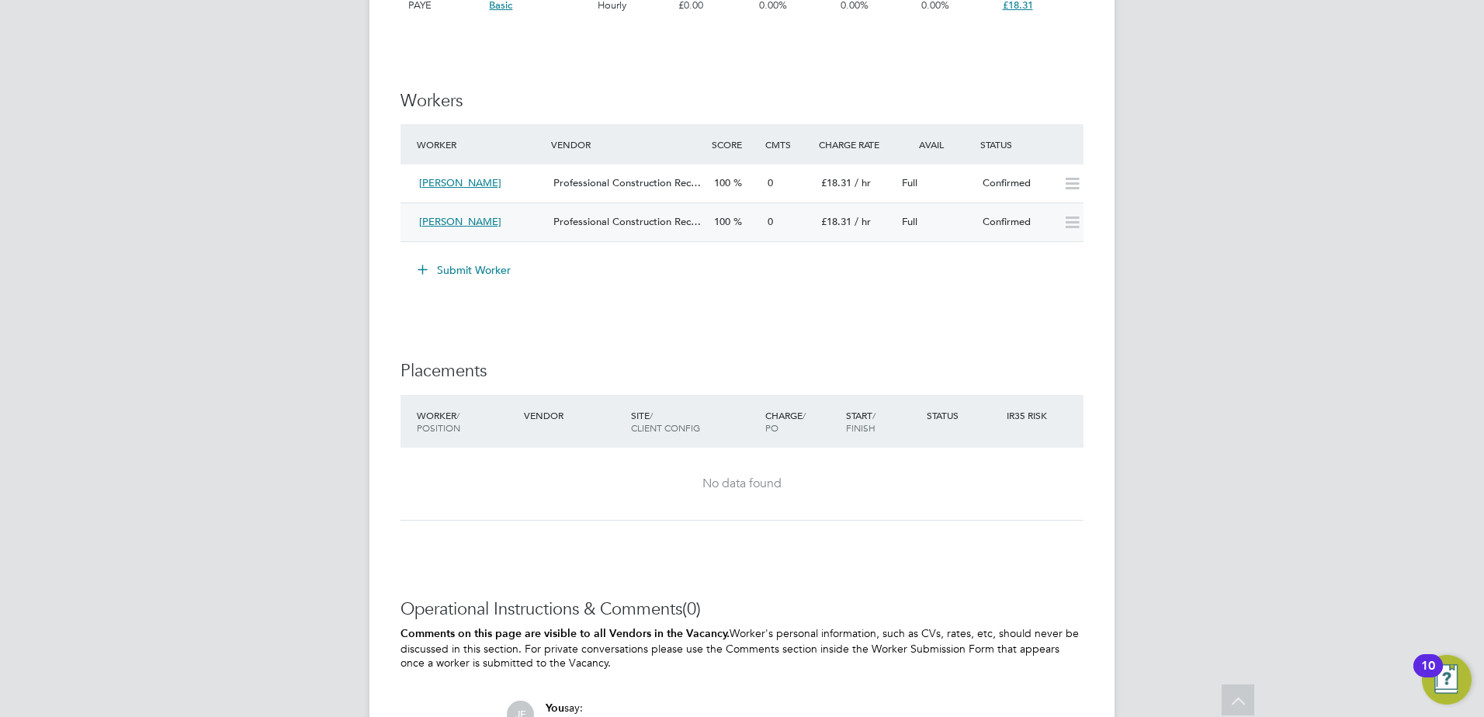
click at [1070, 224] on icon at bounding box center [1072, 223] width 19 height 12
click at [1069, 225] on icon at bounding box center [1072, 223] width 19 height 12
click at [1071, 227] on icon at bounding box center [1072, 223] width 19 height 12
click at [623, 178] on span "Professional Construction Rec…" at bounding box center [628, 182] width 148 height 13
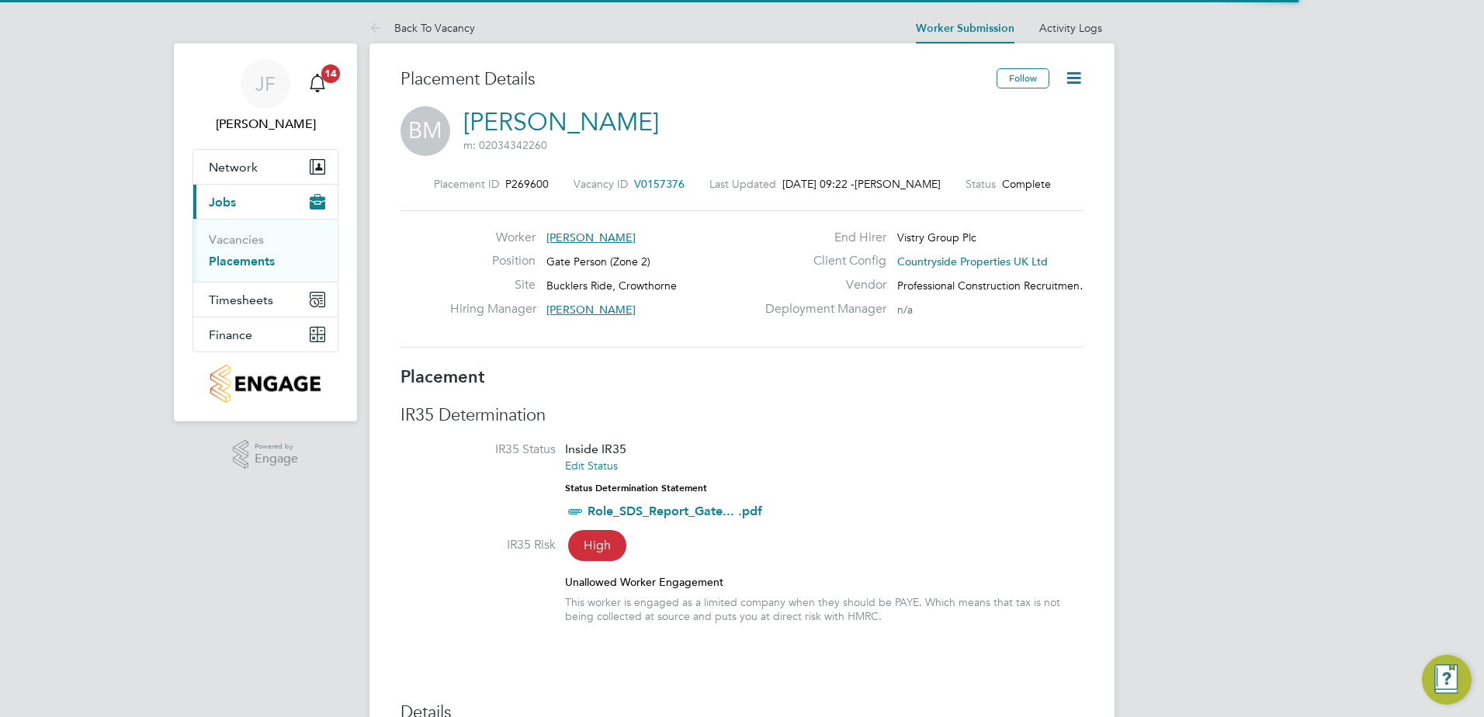
scroll to position [15, 114]
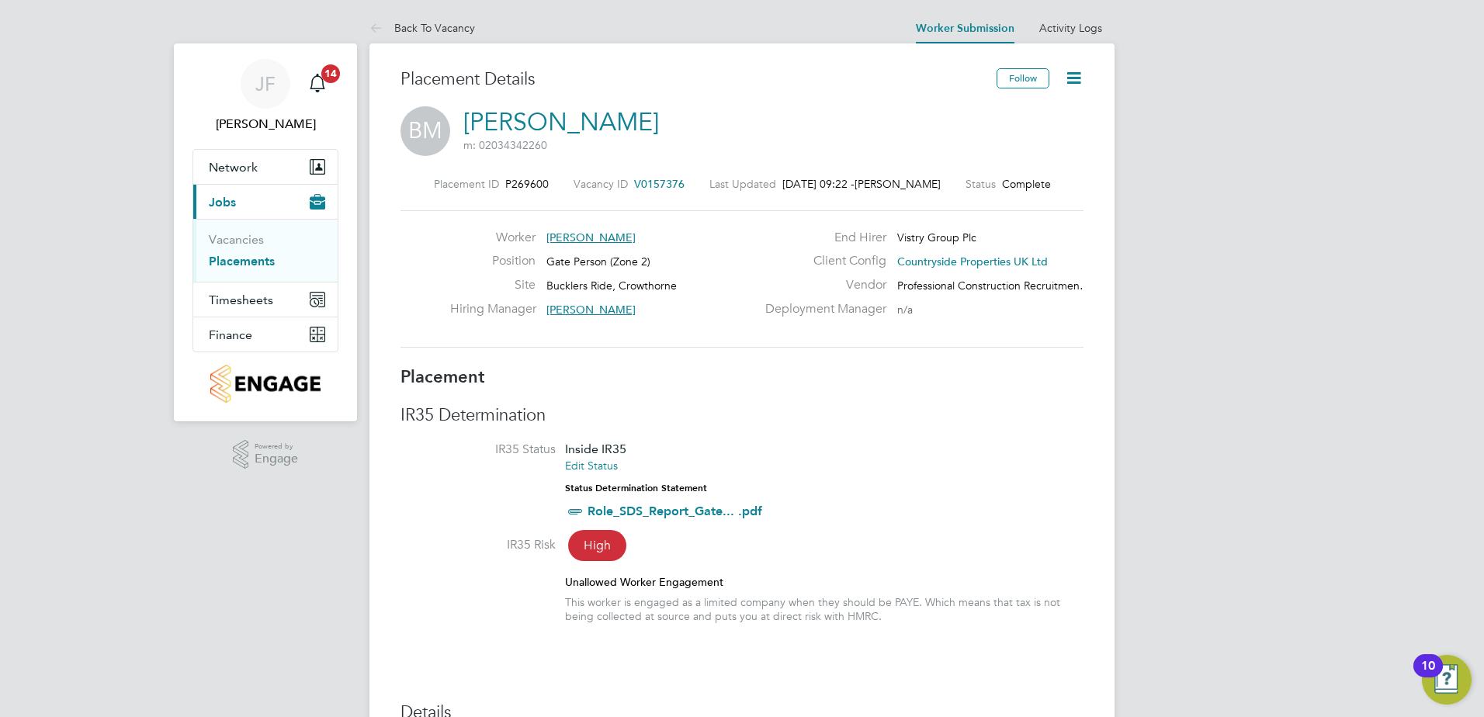
click at [1078, 81] on icon at bounding box center [1073, 77] width 19 height 19
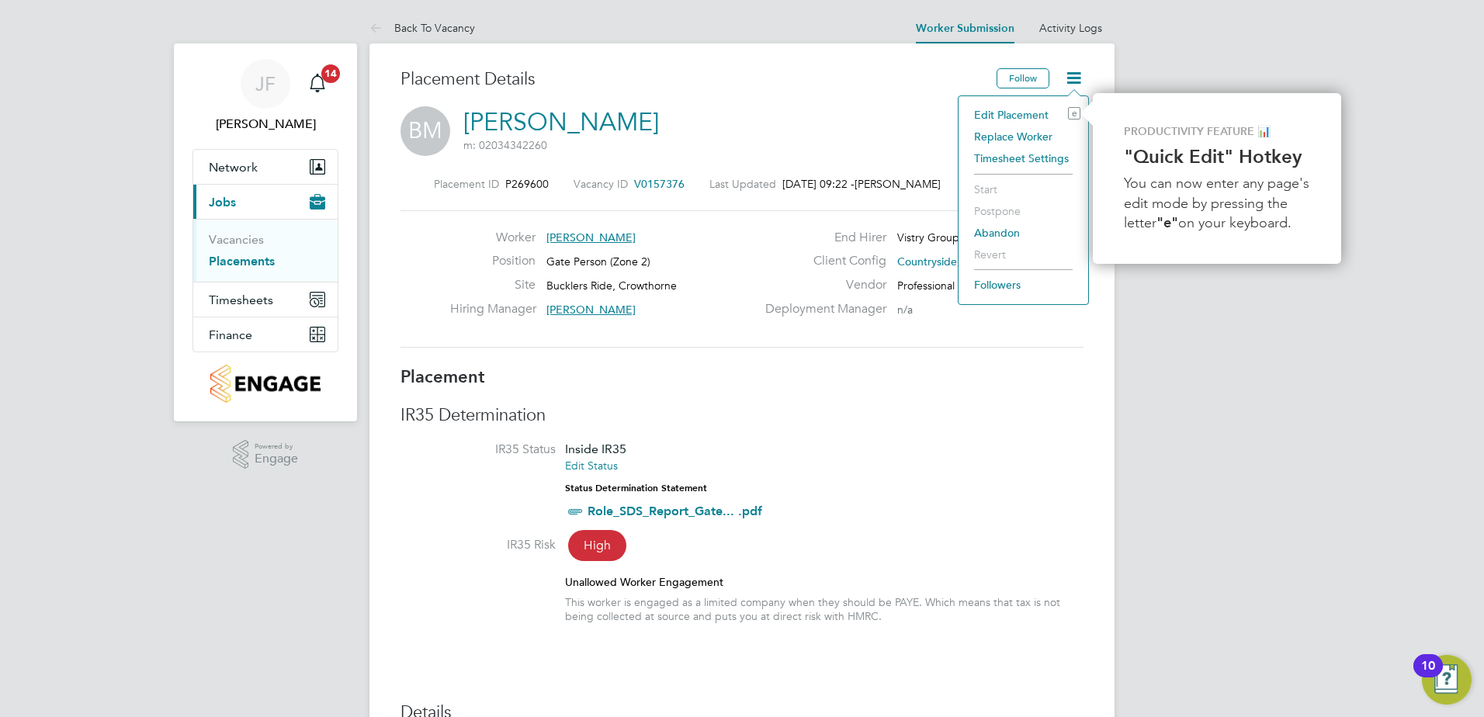
click at [1023, 113] on li "Edit Placement e" at bounding box center [1024, 115] width 114 height 22
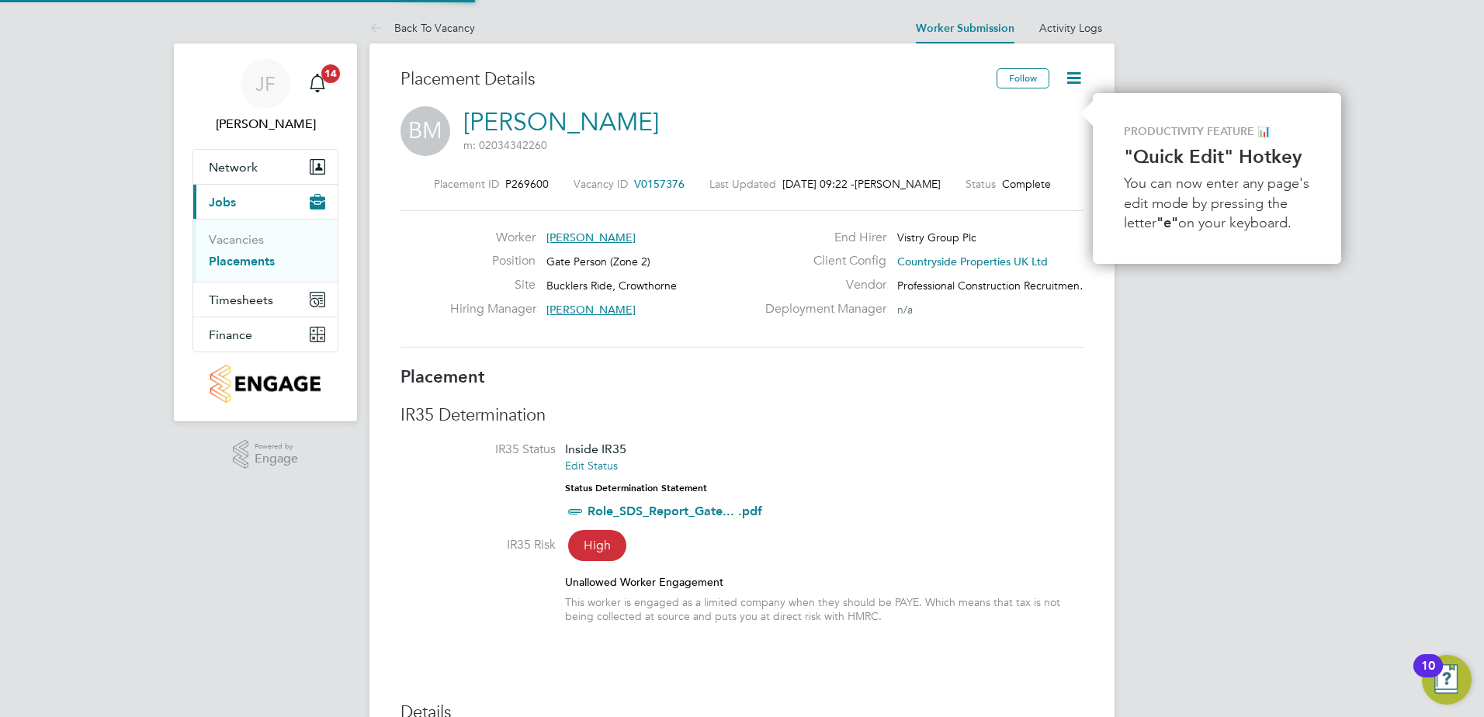
type input "[PERSON_NAME]"
type input "Nick Wilcock"
type input "[DATE]"
type input "28 Aug 2025"
type input "07:30"
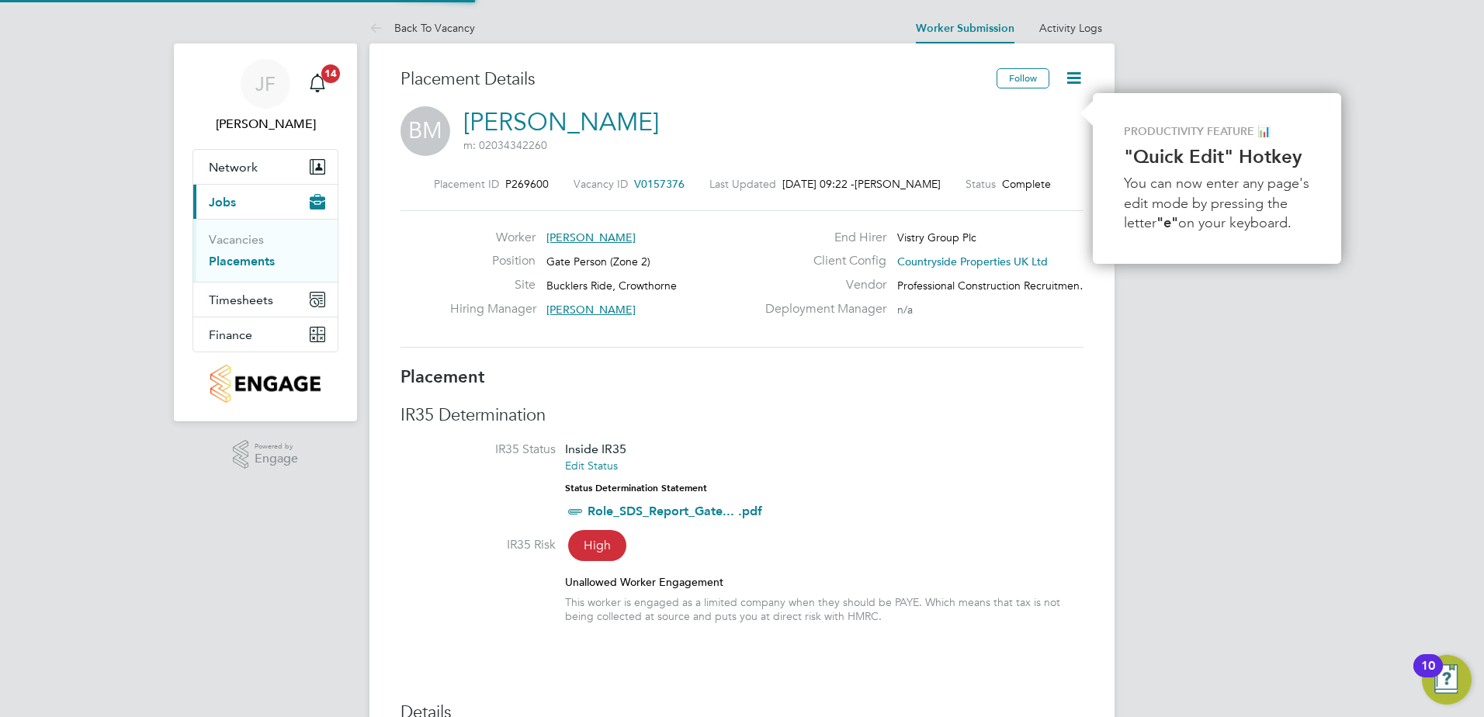
type input "16:30"
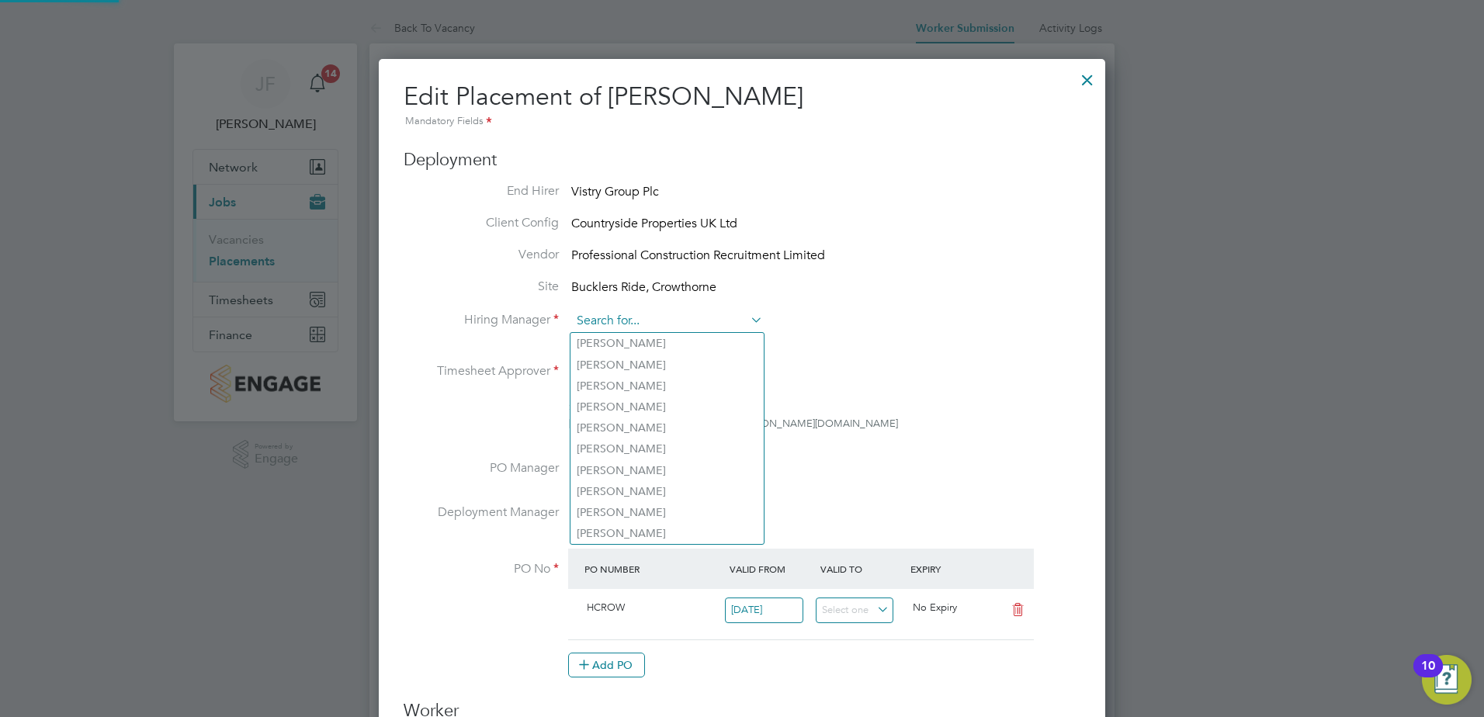
click at [679, 319] on input at bounding box center [667, 321] width 192 height 23
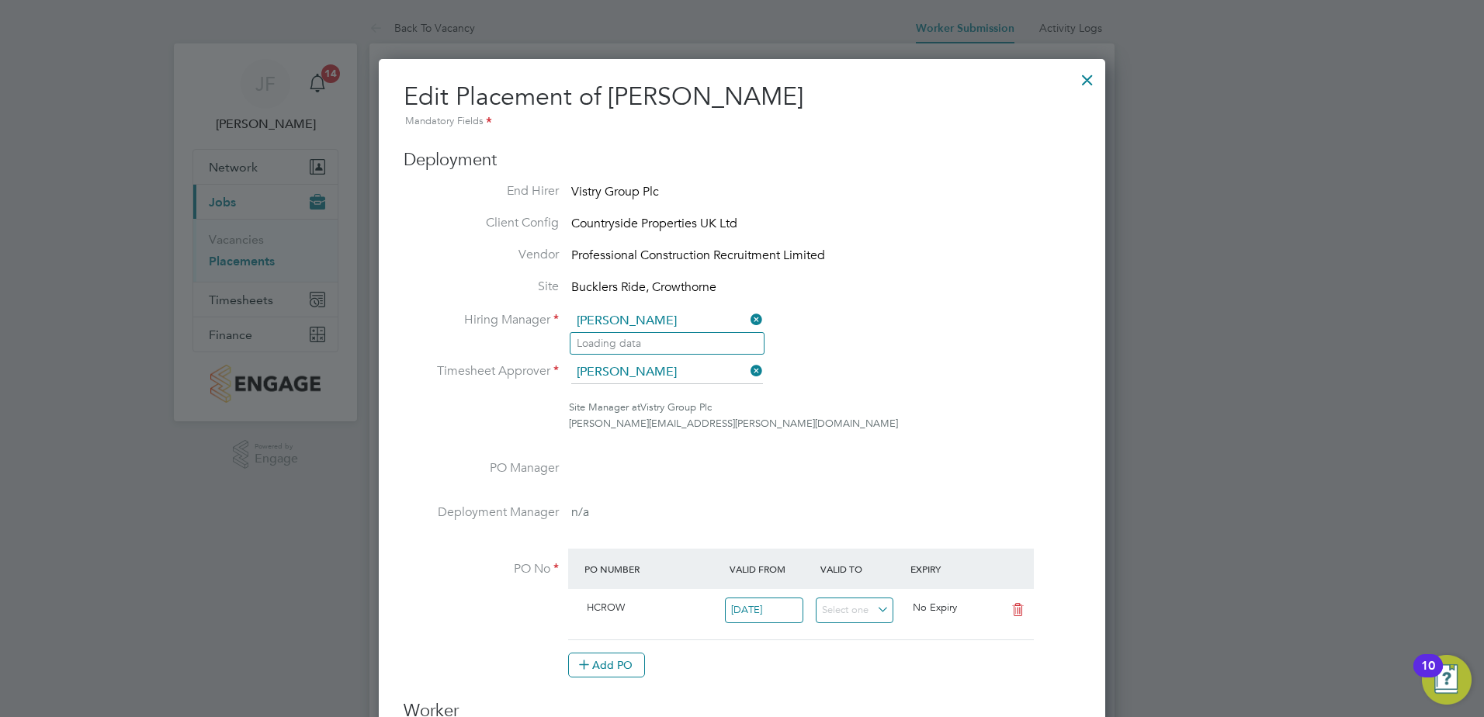
type input "Aaron Watkins"
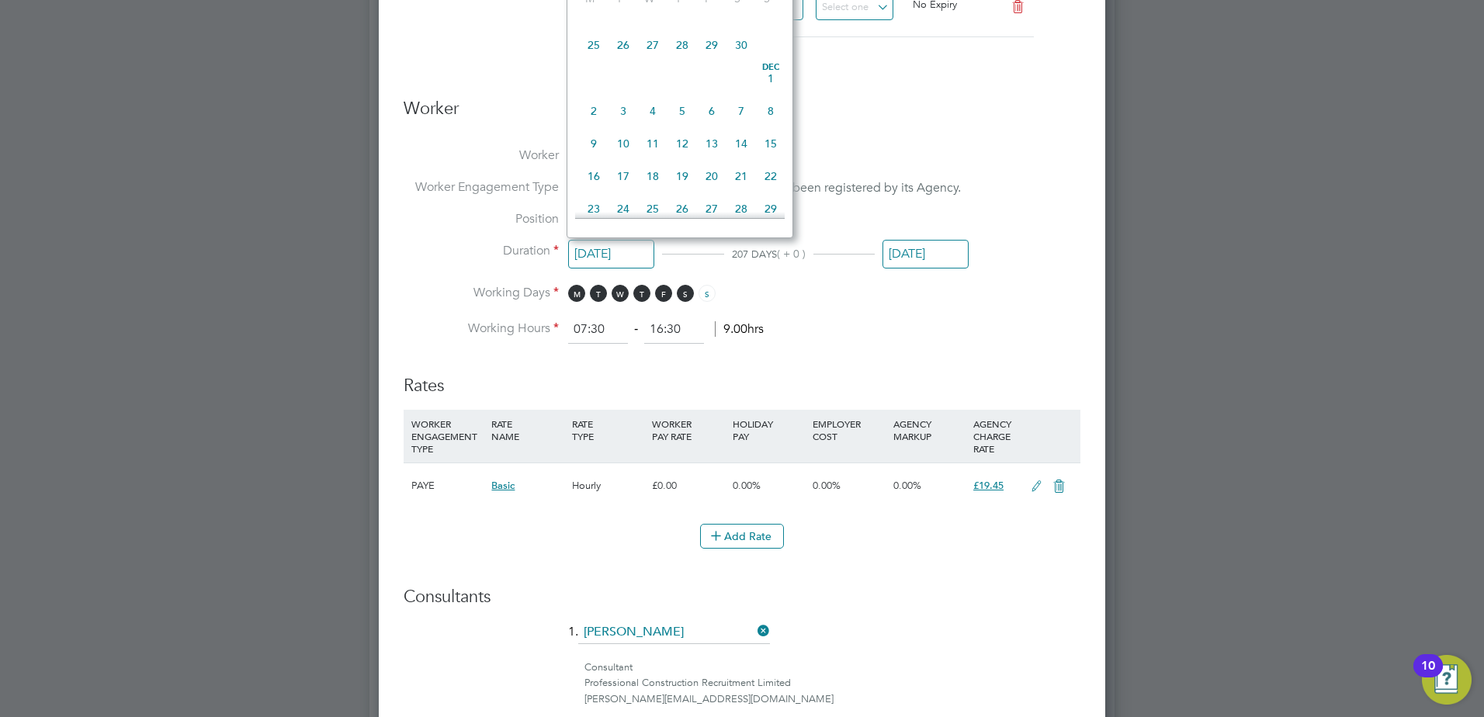
drag, startPoint x: 908, startPoint y: 182, endPoint x: 908, endPoint y: 172, distance: 10.9
click at [908, 172] on ul "Worker Brian Munden Worker Engagement Type This worker's Engagement Type has no…" at bounding box center [742, 246] width 677 height 196
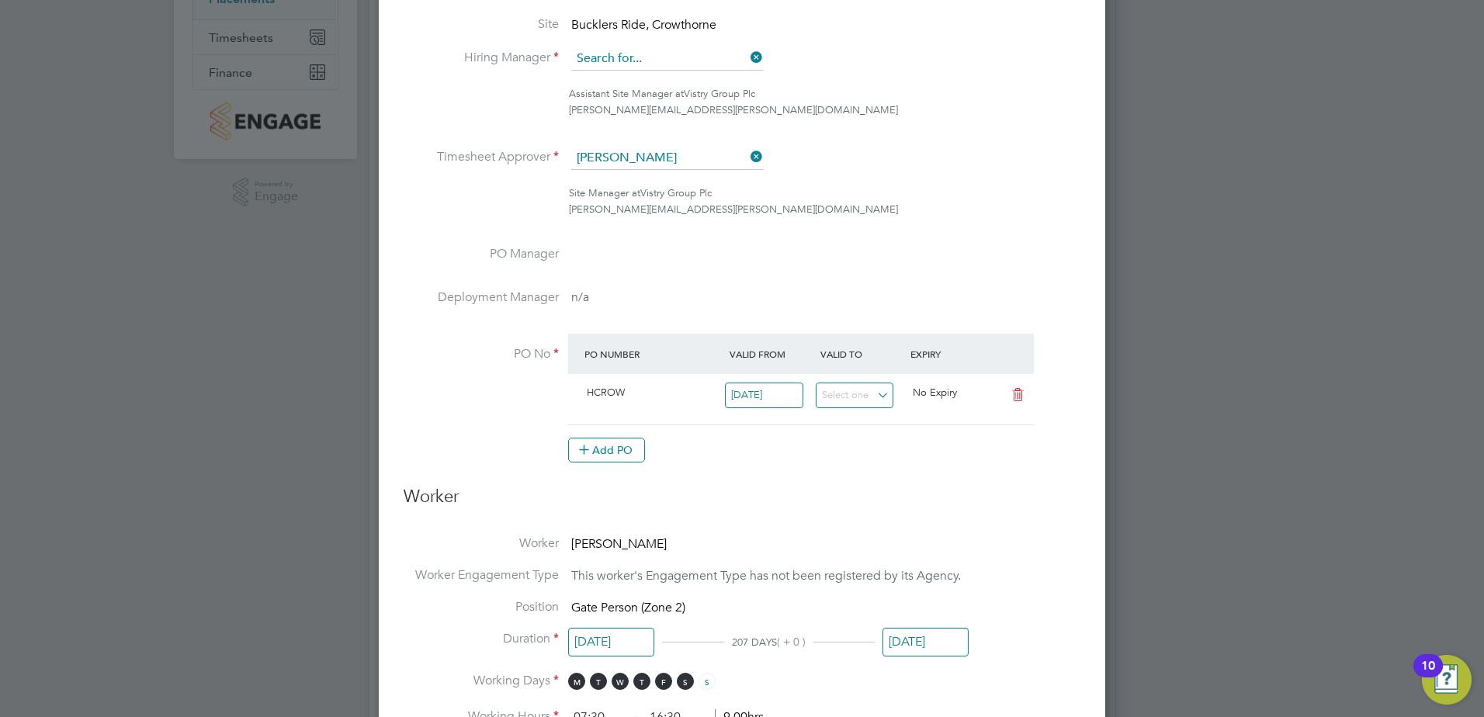
click at [661, 64] on input at bounding box center [667, 58] width 192 height 23
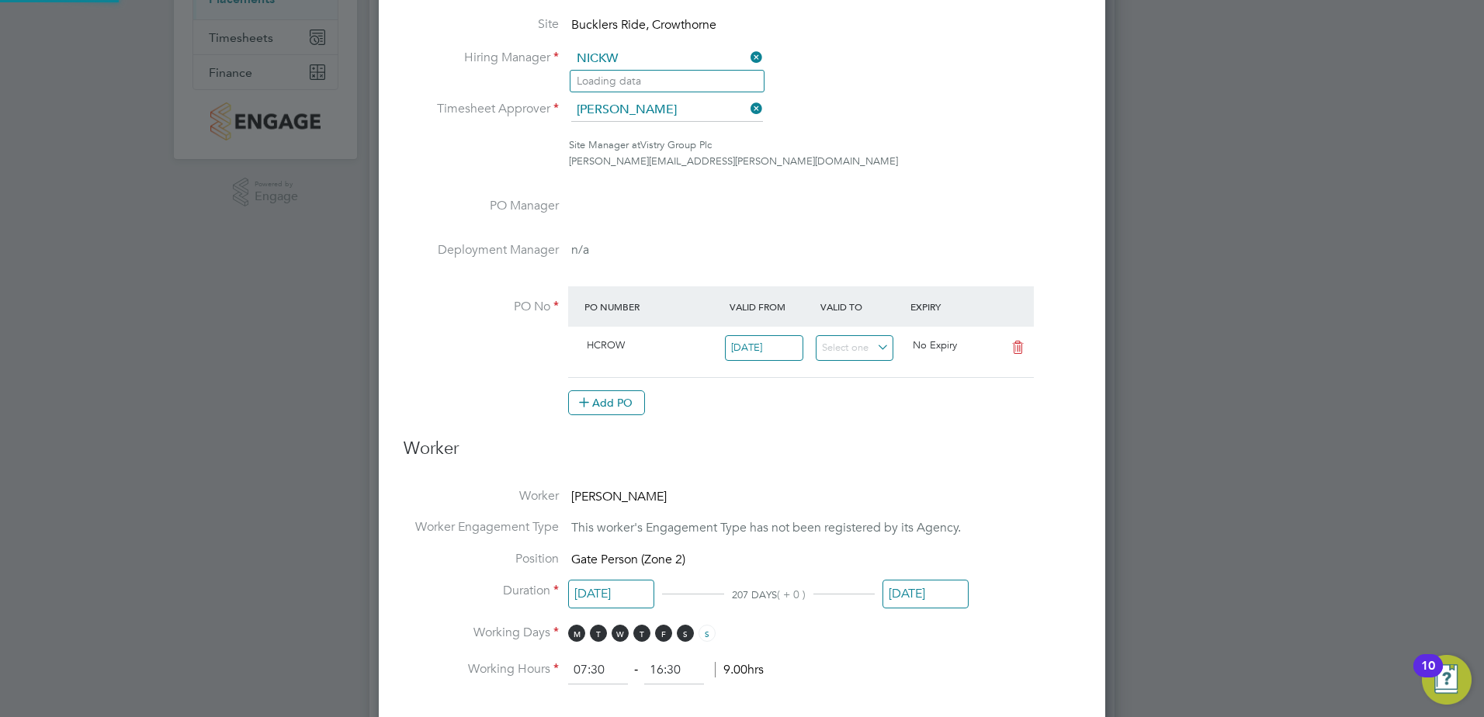
type input "Nick Theaker"
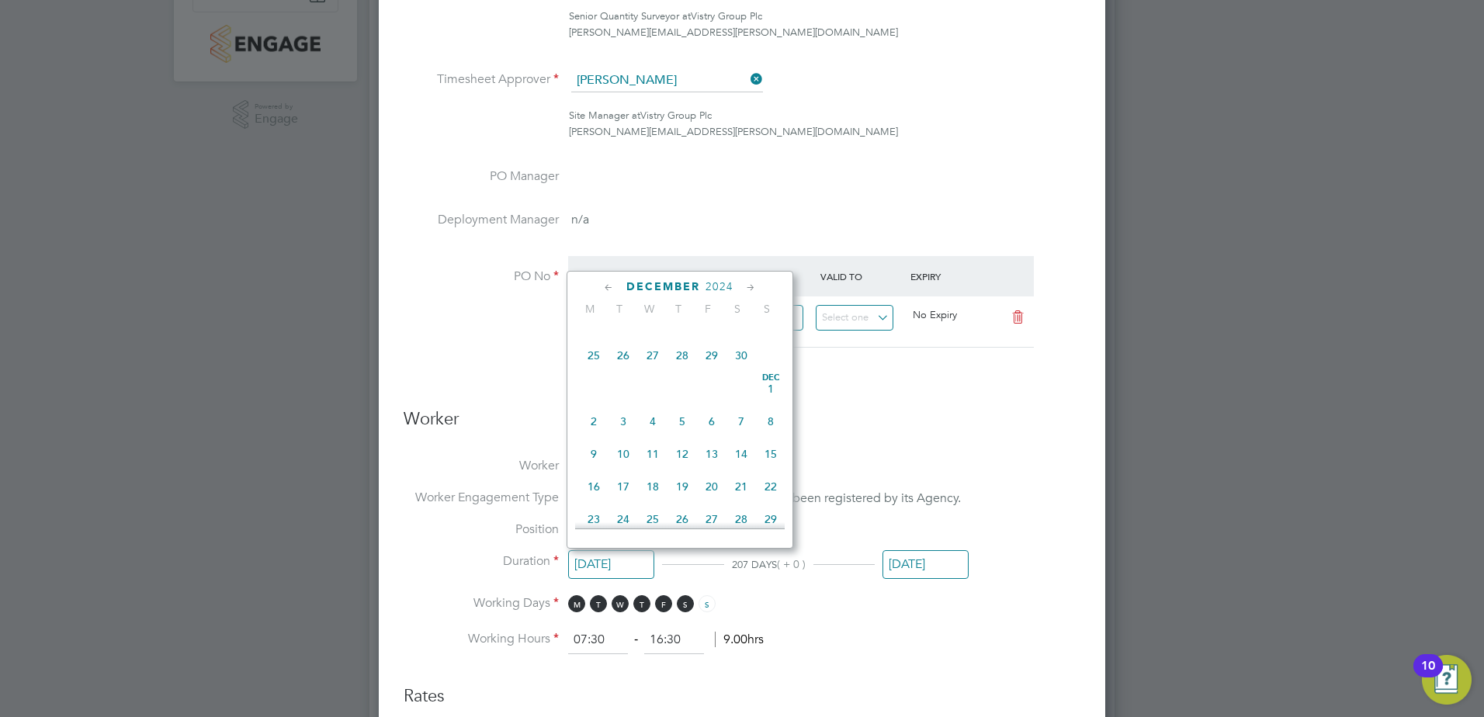
click at [651, 71] on ul "End Hirer Vistry Group Plc Client Config Countryside Properties UK Ltd Vendor P…" at bounding box center [742, 122] width 677 height 558
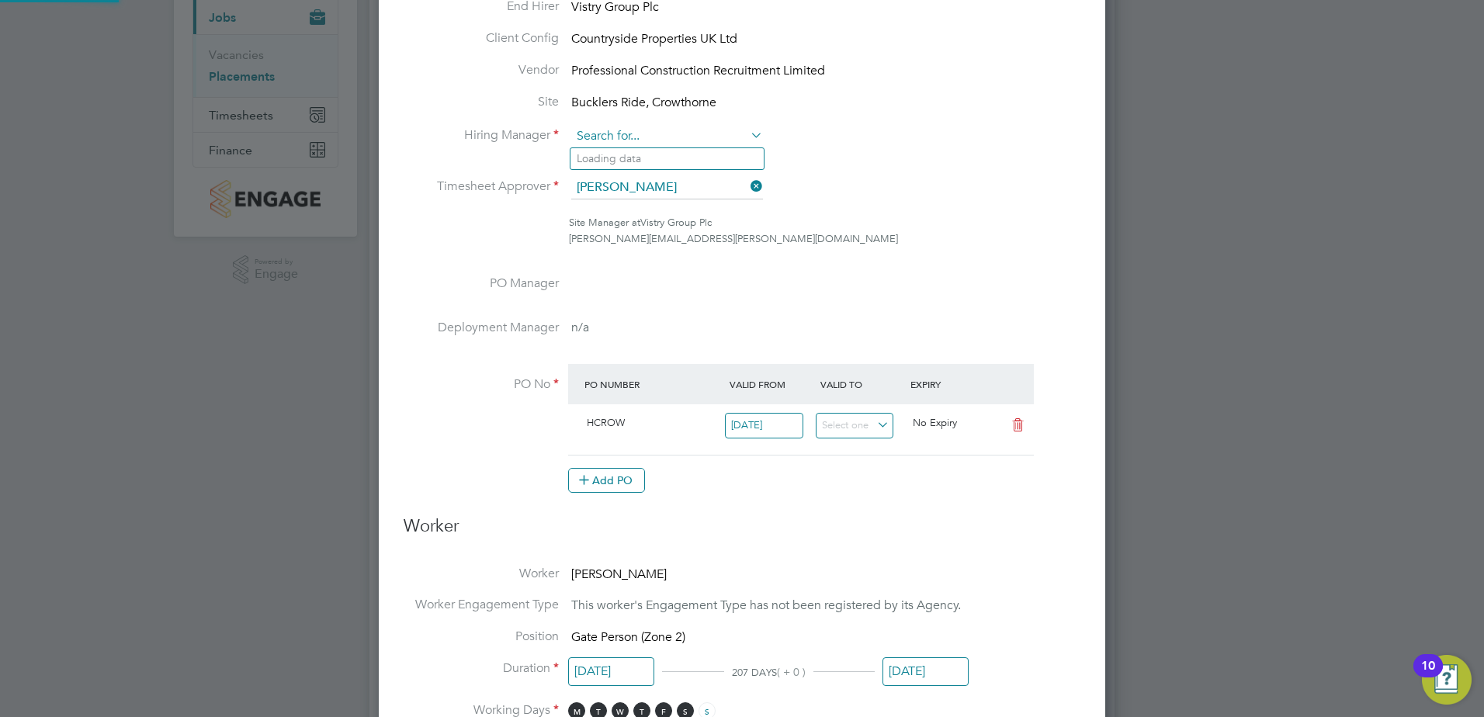
click at [671, 133] on input at bounding box center [667, 136] width 192 height 23
click at [651, 156] on li "Nick W ilcock" at bounding box center [683, 158] width 224 height 21
type input "Nick Wilcock"
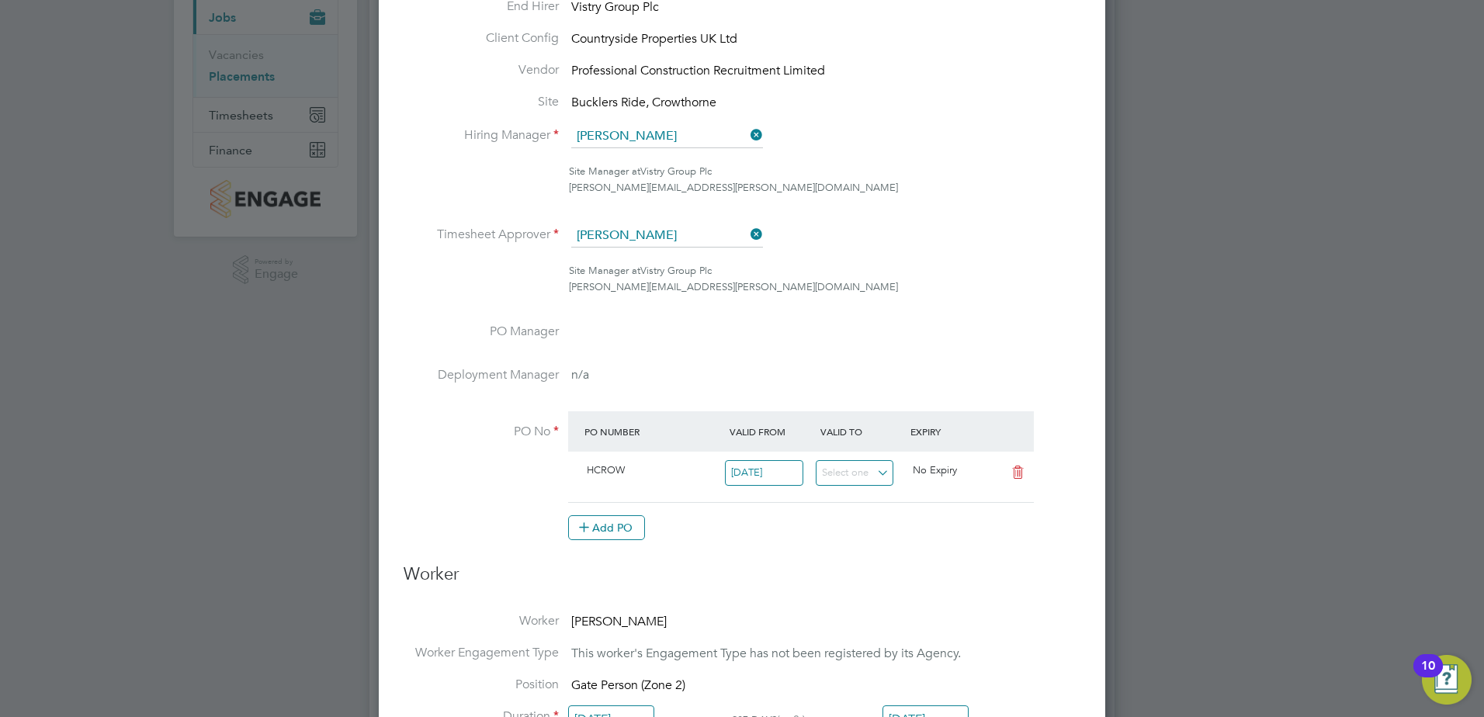
click at [686, 151] on li "Hiring Manager Nick Wilcock" at bounding box center [742, 144] width 677 height 39
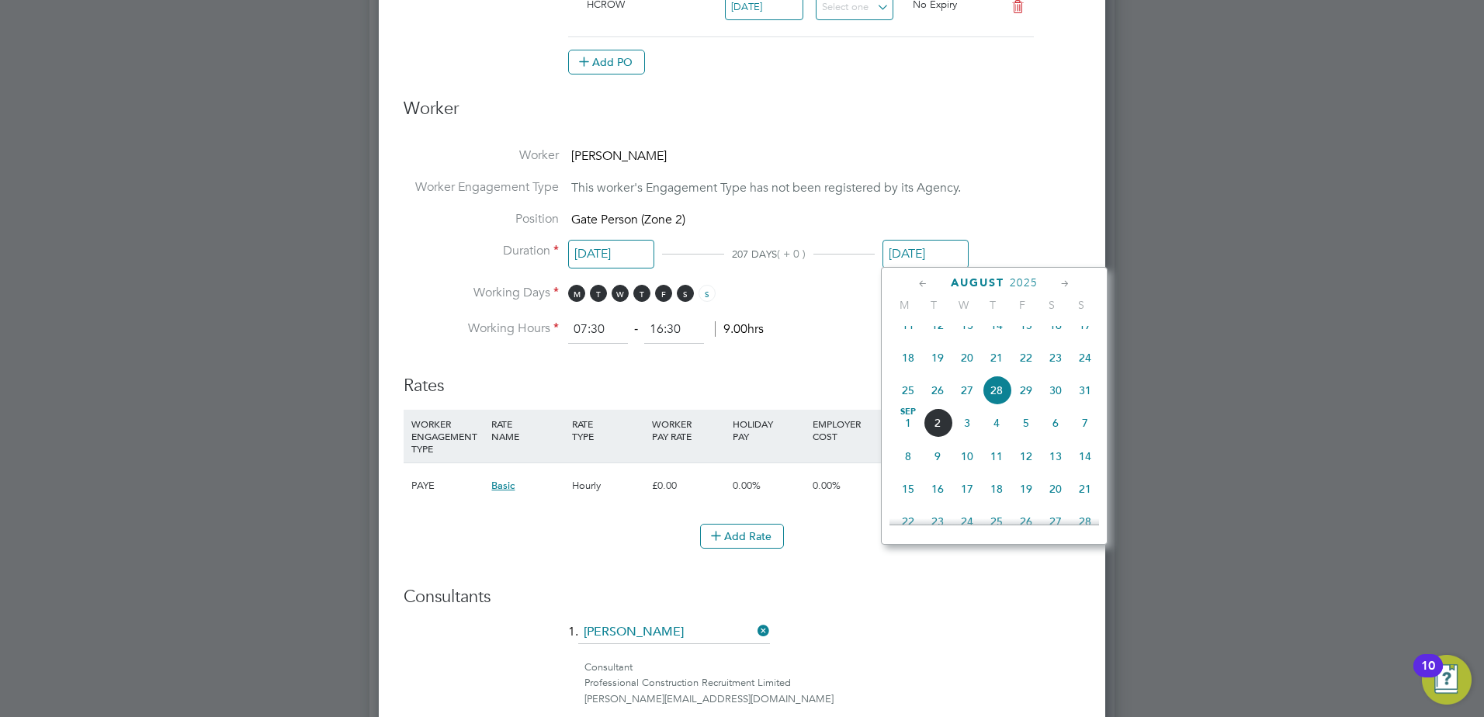
click at [918, 255] on input "28 Aug 2025" at bounding box center [926, 254] width 86 height 29
click at [1031, 422] on span "31" at bounding box center [1027, 408] width 30 height 30
type input "[DATE]"
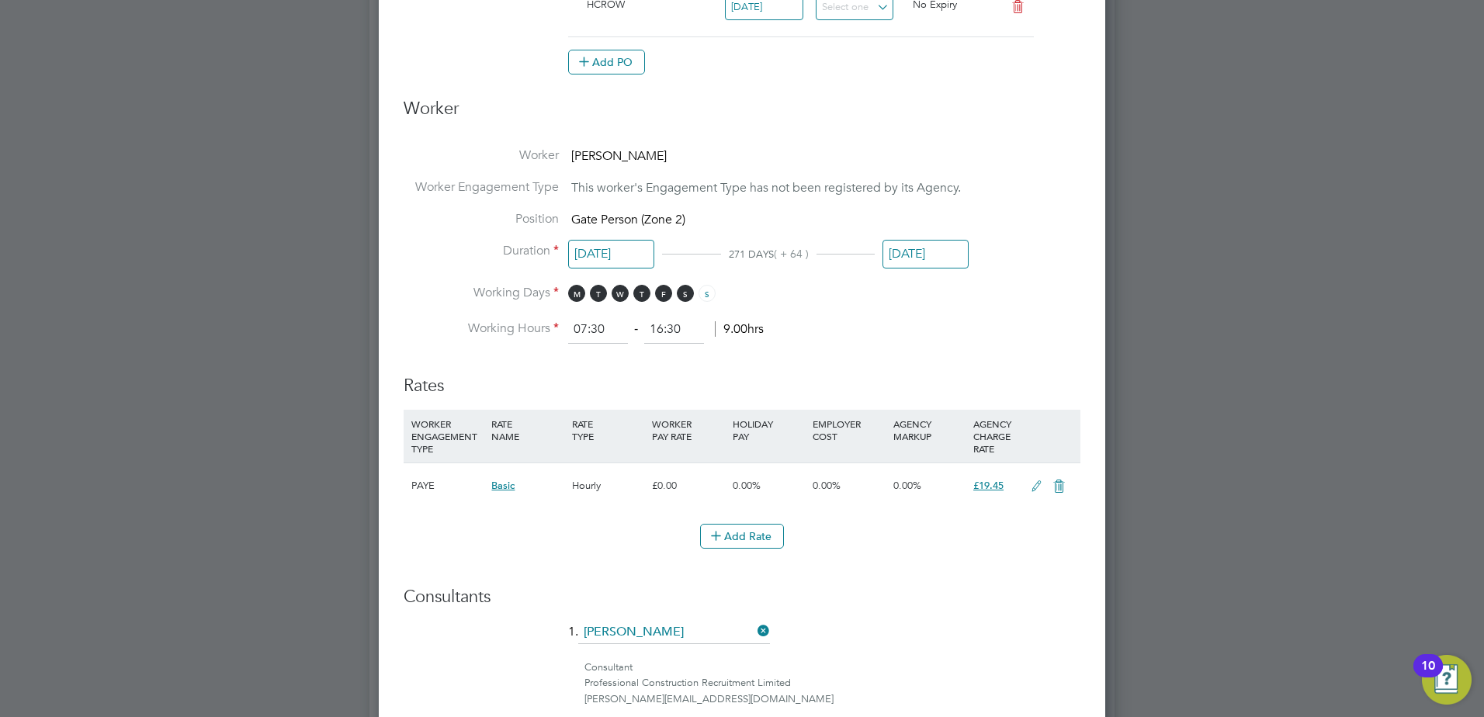
click at [1009, 285] on li "Working Days M T W T F S S" at bounding box center [742, 301] width 677 height 32
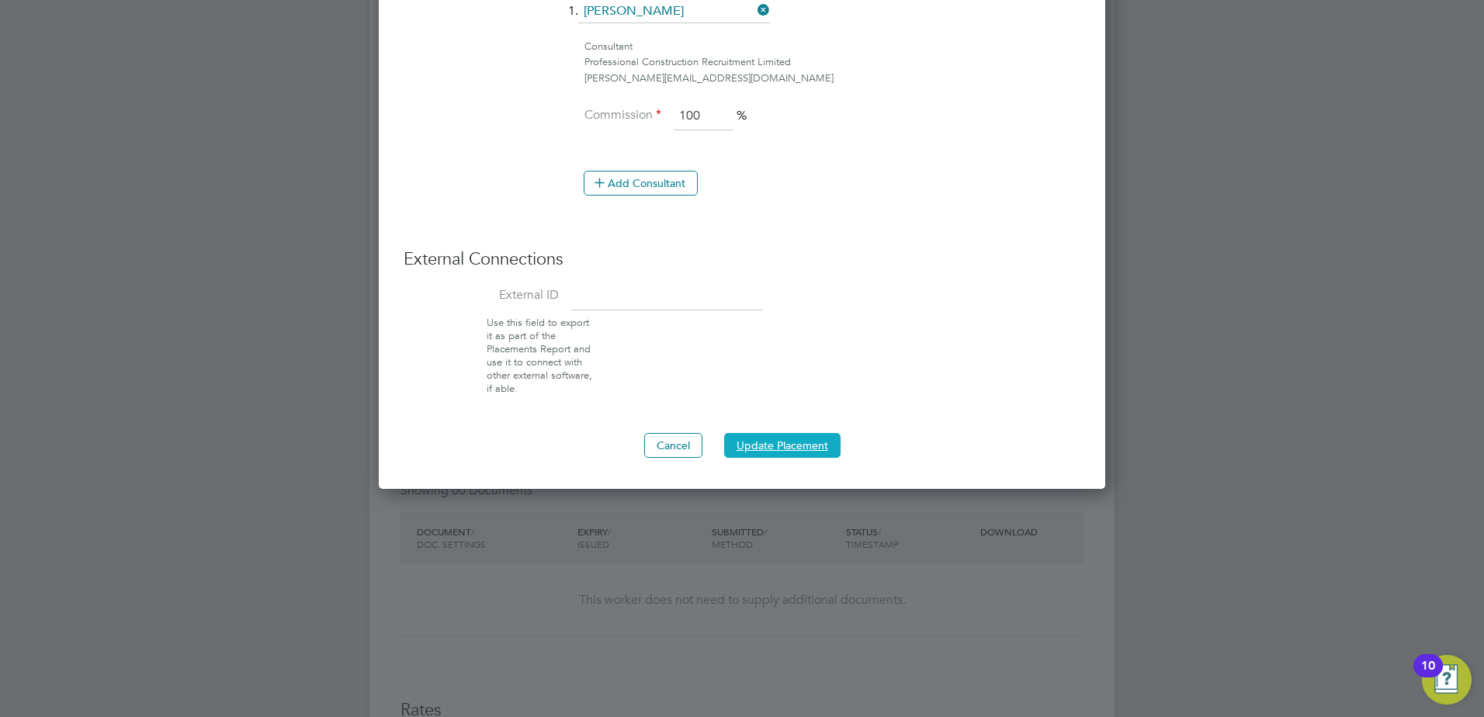
click at [783, 437] on button "Update Placement" at bounding box center [782, 445] width 116 height 25
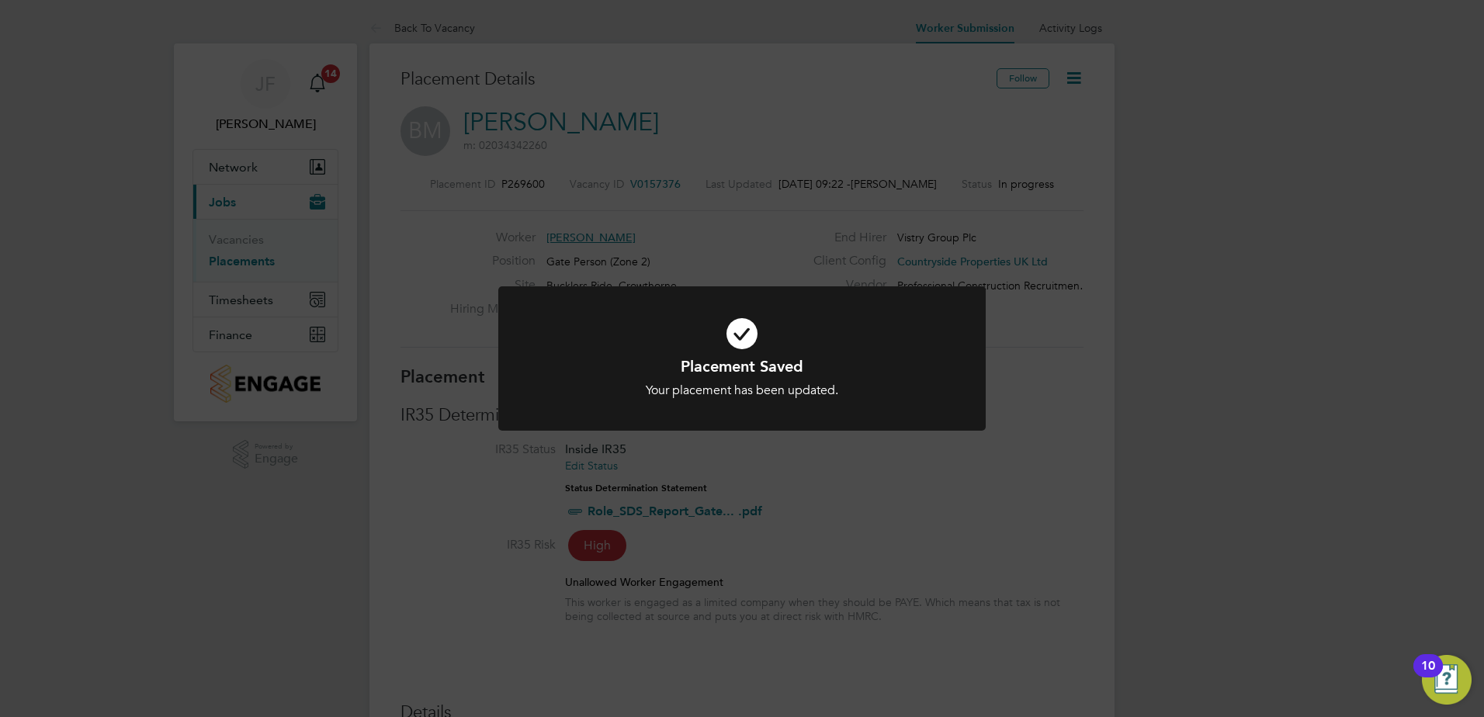
click at [886, 219] on div "Placement Saved Your placement has been updated. Cancel Okay" at bounding box center [742, 358] width 1484 height 717
